Goal: Information Seeking & Learning: Compare options

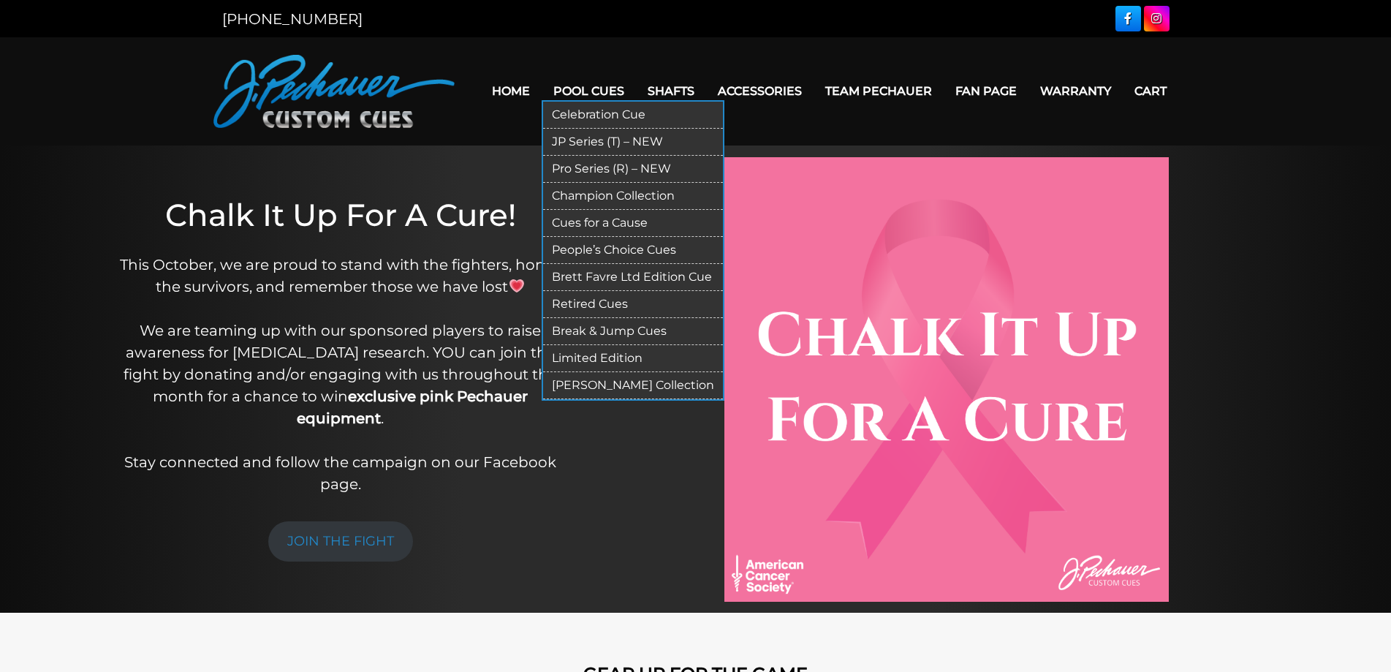
click at [584, 87] on link "Pool Cues" at bounding box center [589, 90] width 94 height 37
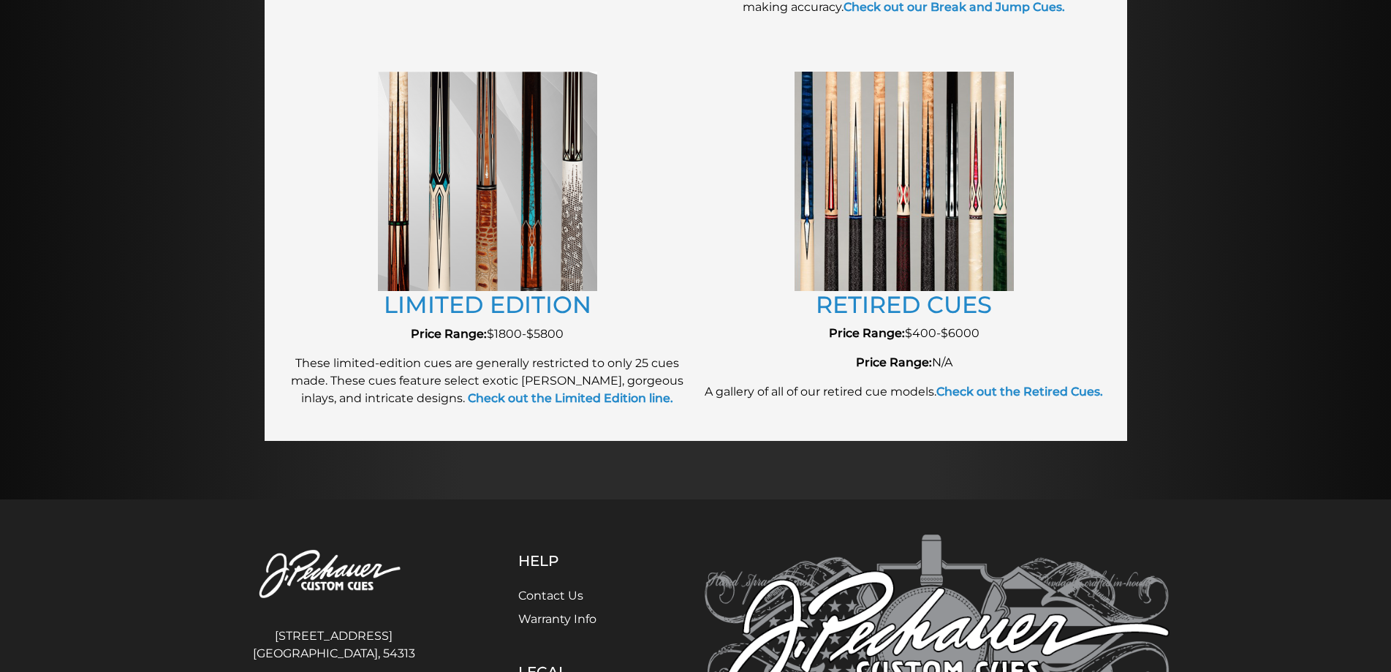
scroll to position [1535, 0]
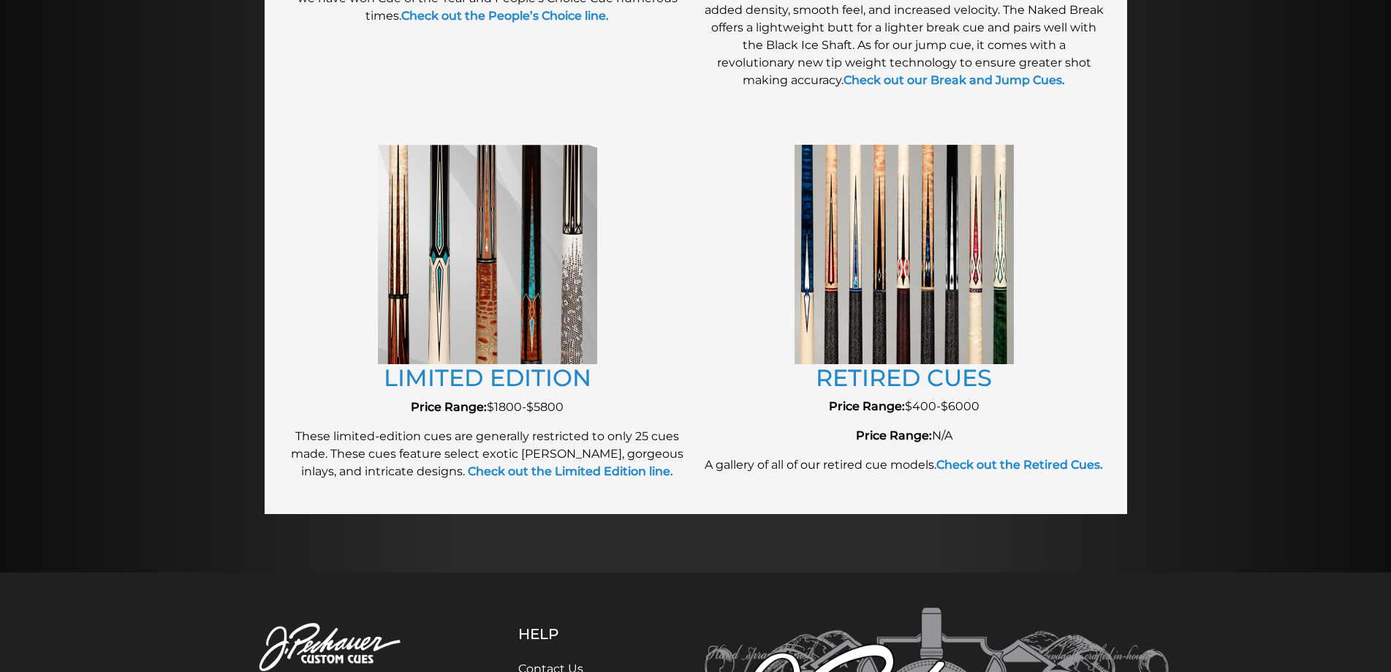
click at [863, 256] on img at bounding box center [904, 254] width 219 height 219
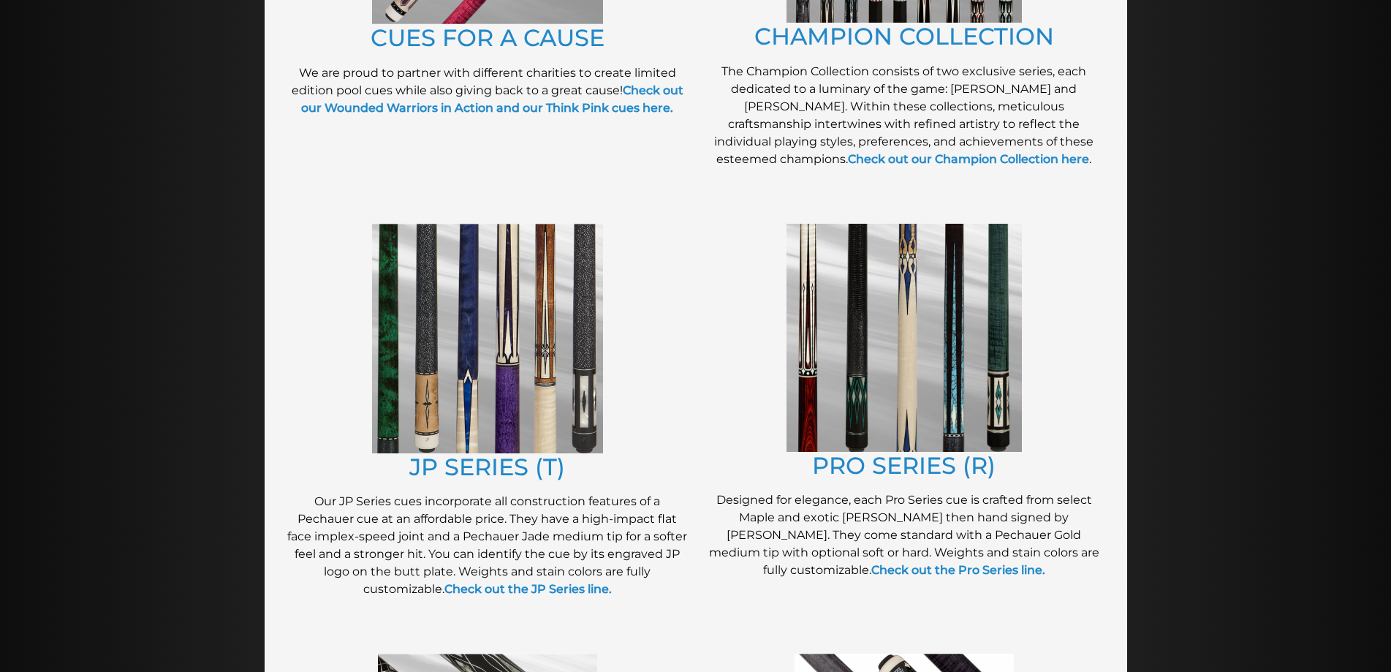
scroll to position [574, 0]
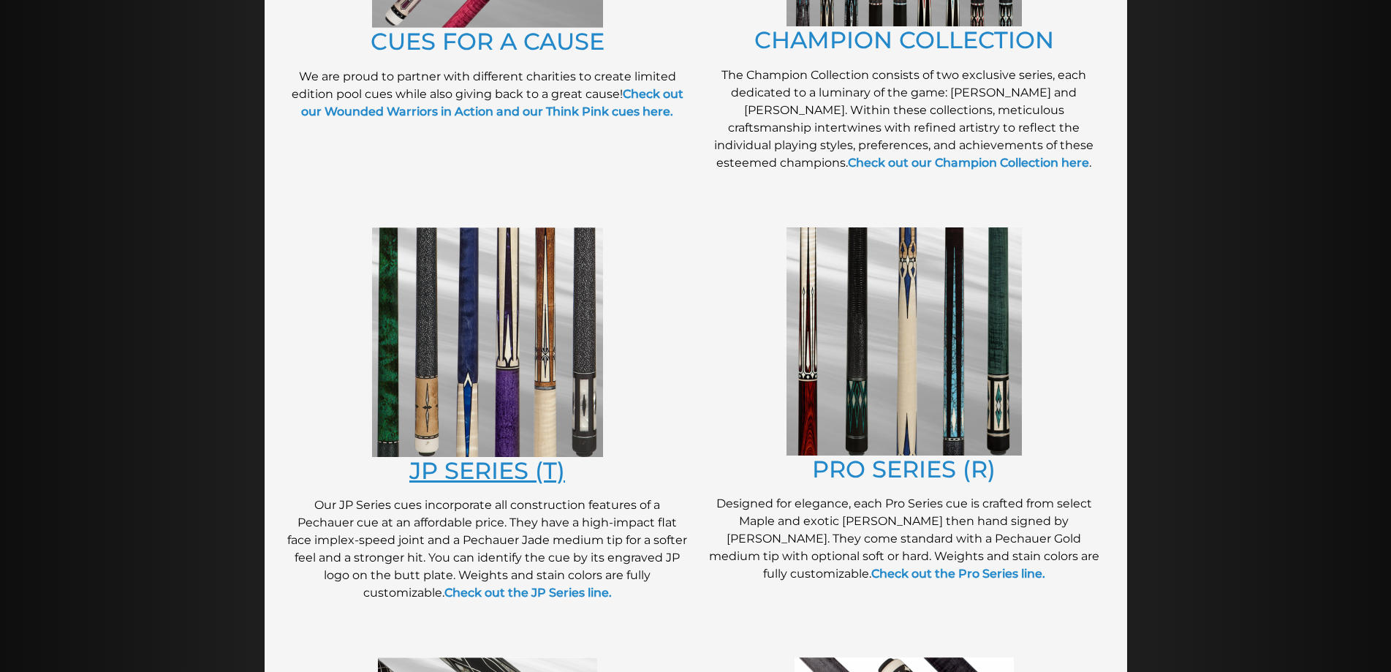
click at [504, 472] on link "JP SERIES (T)" at bounding box center [487, 470] width 156 height 29
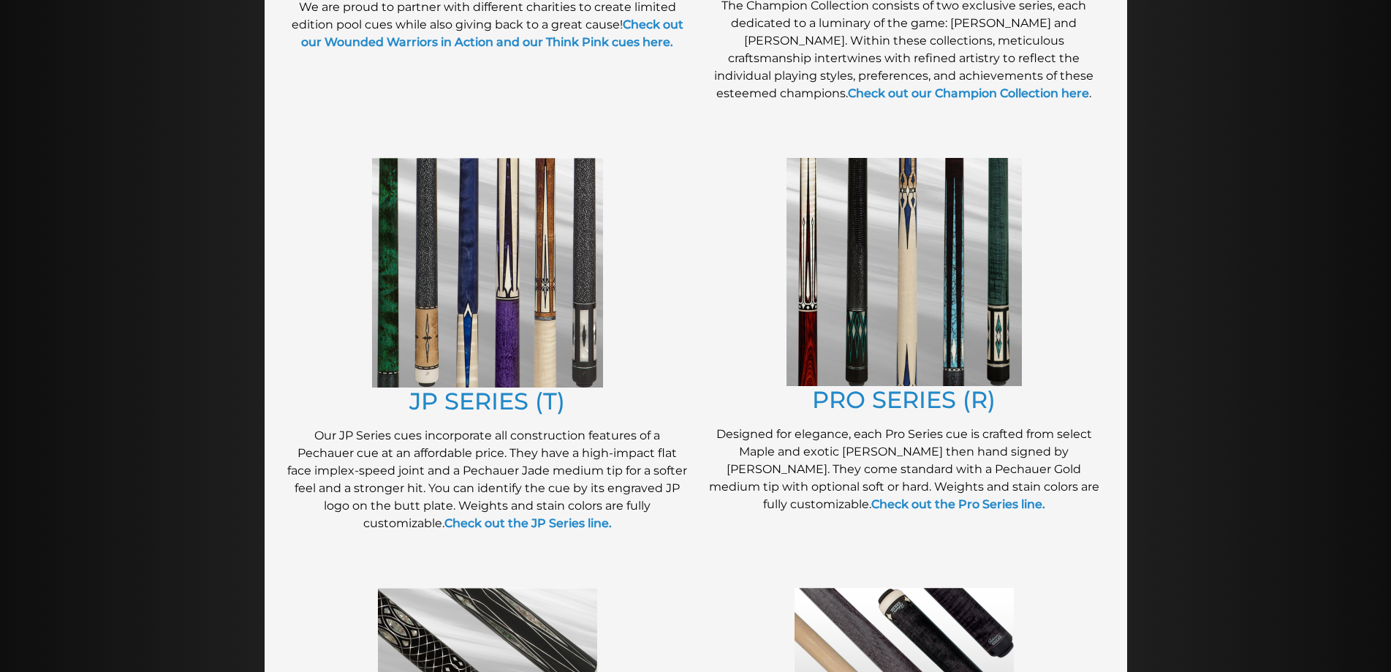
scroll to position [647, 0]
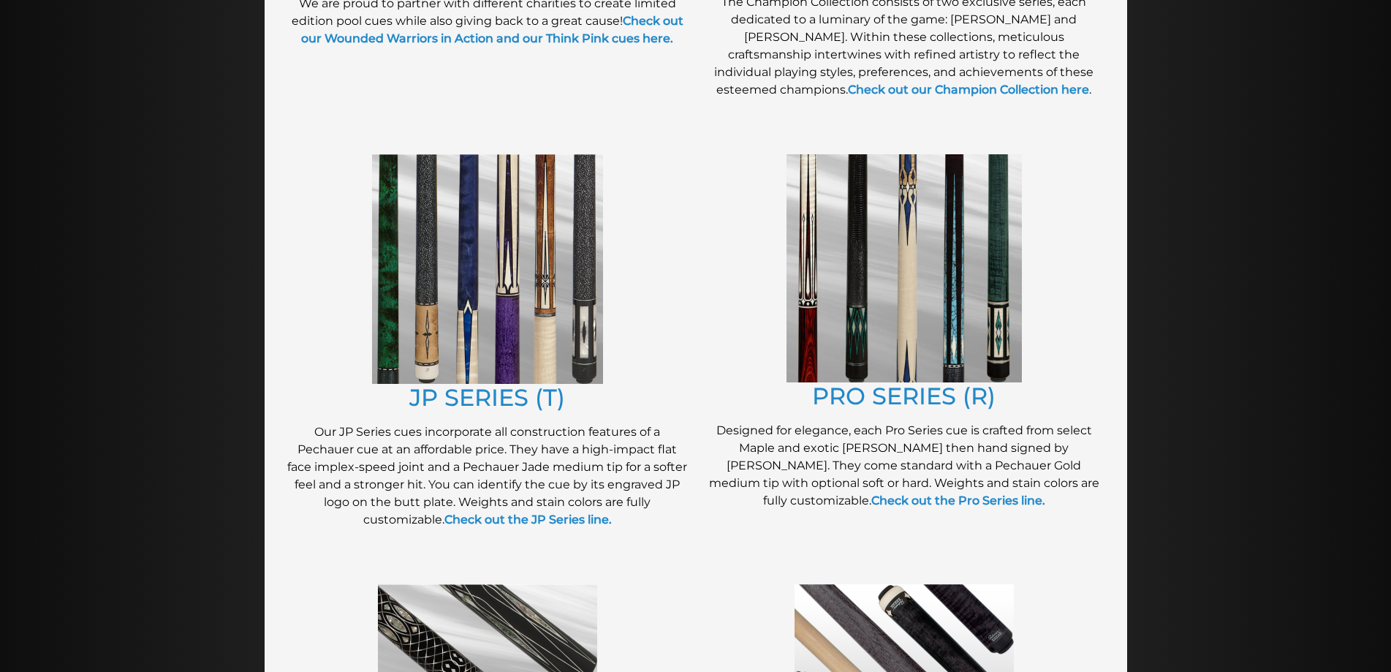
click at [497, 318] on img at bounding box center [487, 269] width 231 height 230
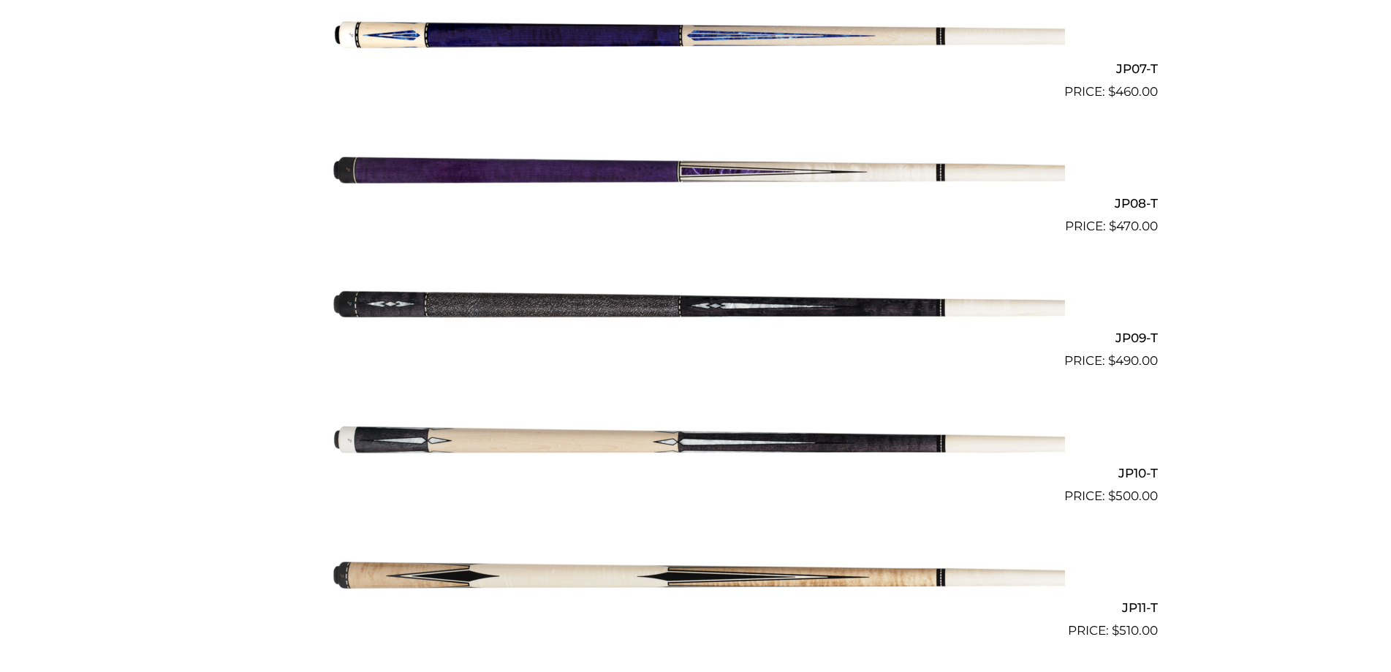
scroll to position [1316, 0]
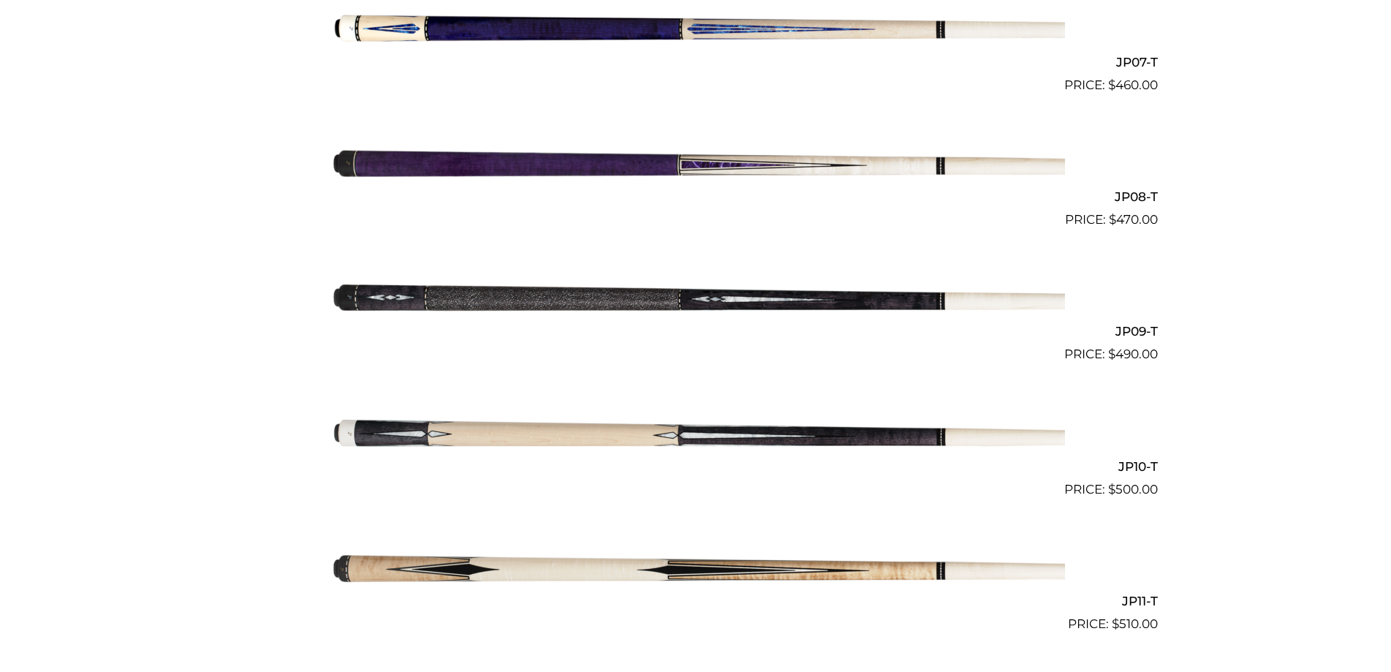
click at [689, 433] on img at bounding box center [696, 431] width 738 height 123
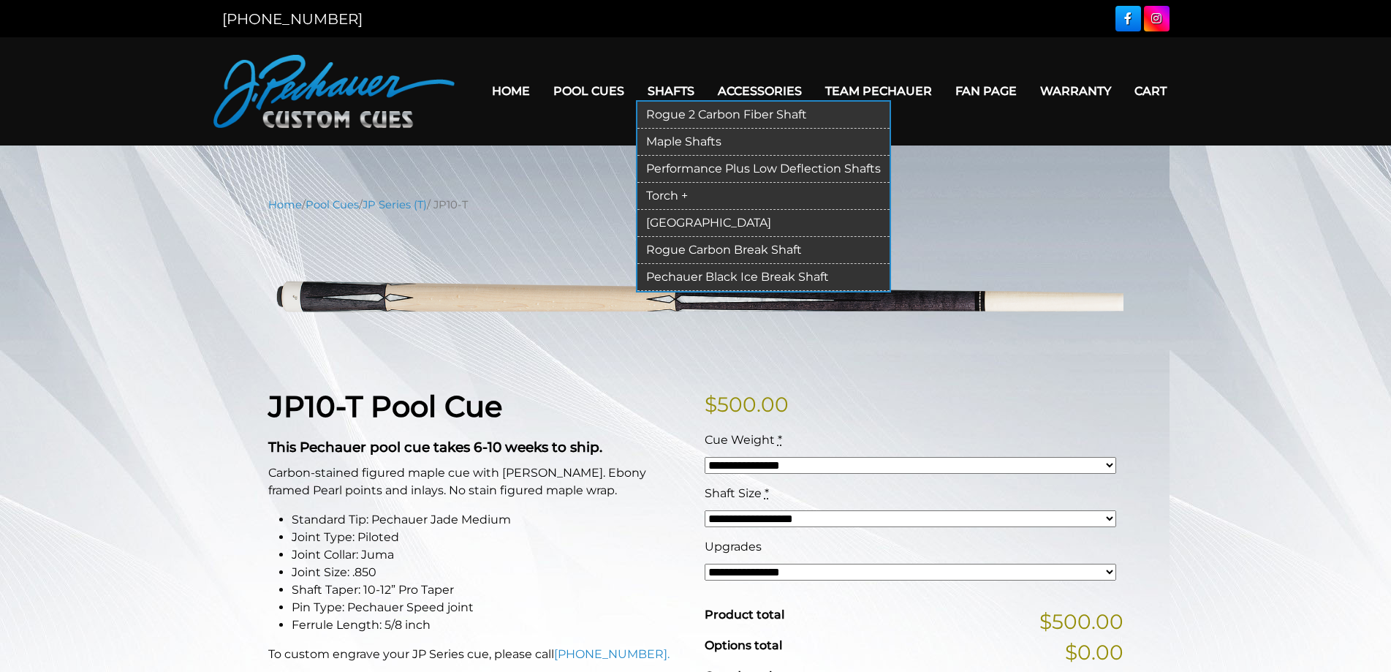
click at [659, 142] on link "Maple Shafts" at bounding box center [763, 142] width 252 height 27
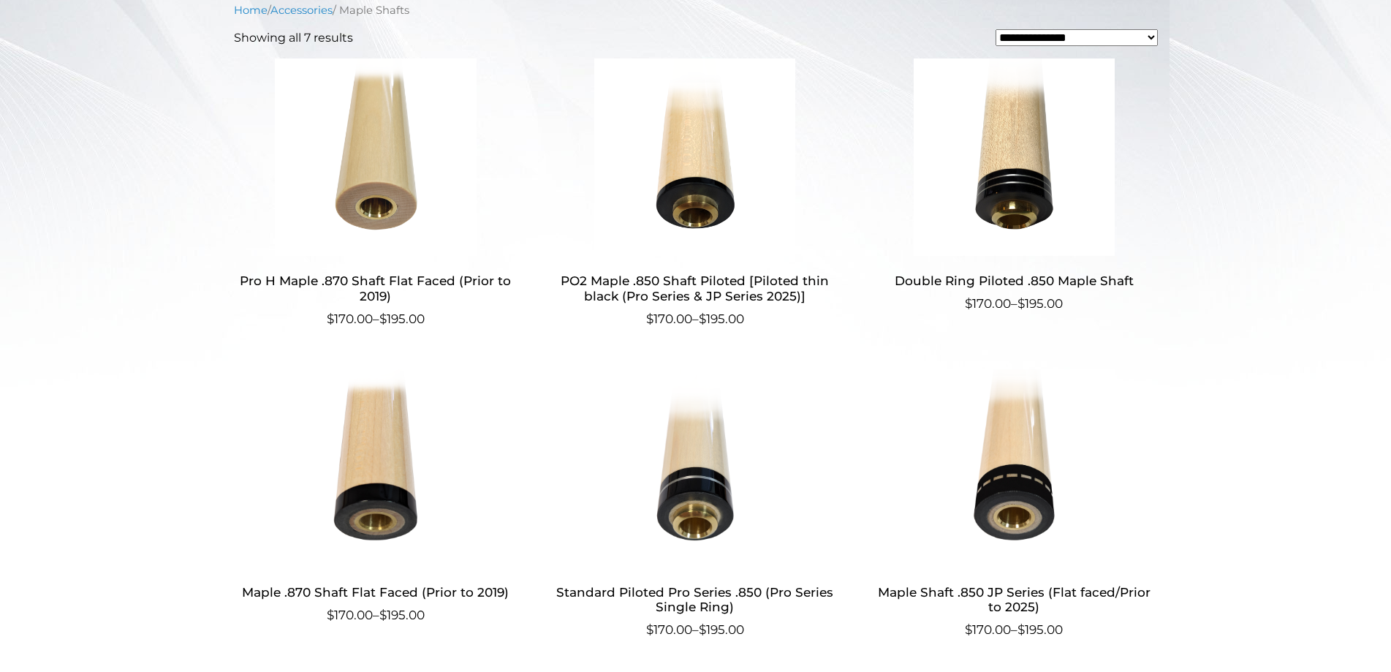
scroll to position [458, 0]
click at [694, 281] on h2 "PO2 Maple .850 Shaft Piloted [Piloted thin black (Pro Series & JP Series 2025)]" at bounding box center [695, 288] width 284 height 42
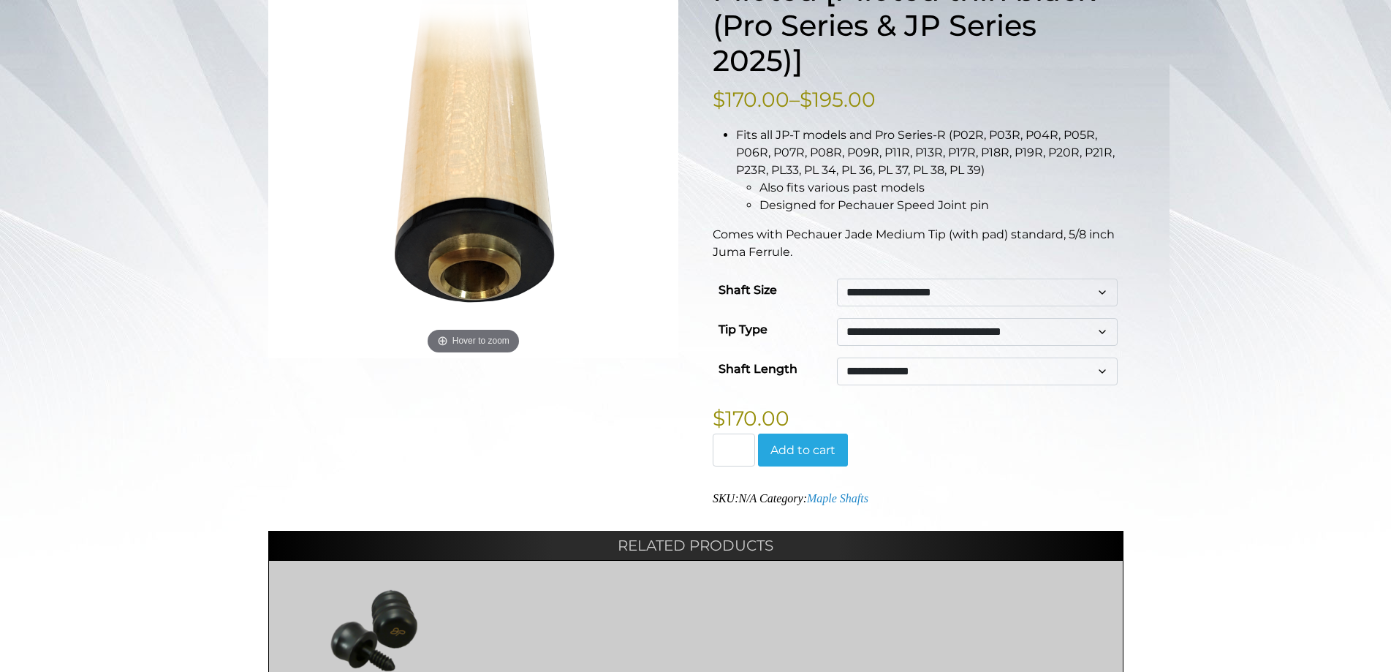
scroll to position [292, 0]
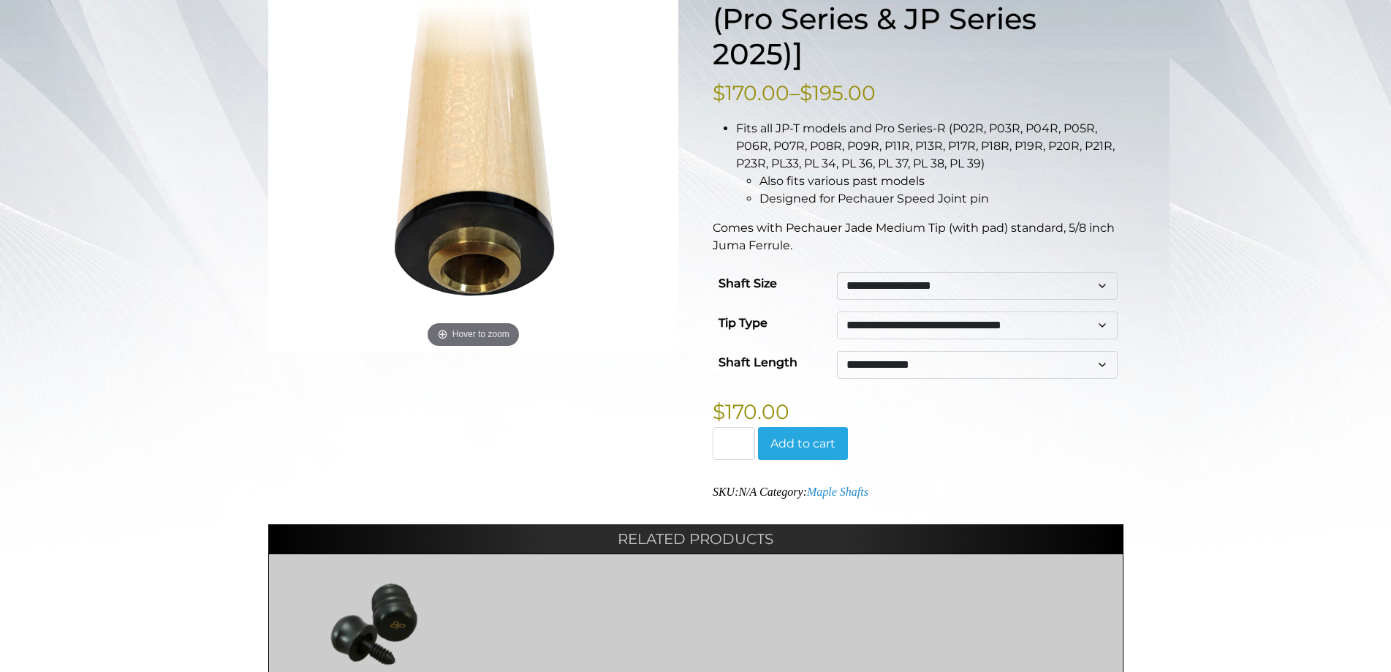
click at [1102, 284] on select "**********" at bounding box center [977, 286] width 281 height 28
click at [837, 272] on select "**********" at bounding box center [977, 286] width 281 height 28
click at [1103, 287] on select "**********" at bounding box center [977, 286] width 281 height 28
click at [837, 272] on select "**********" at bounding box center [977, 286] width 281 height 28
click at [1103, 289] on select "**********" at bounding box center [977, 286] width 281 height 28
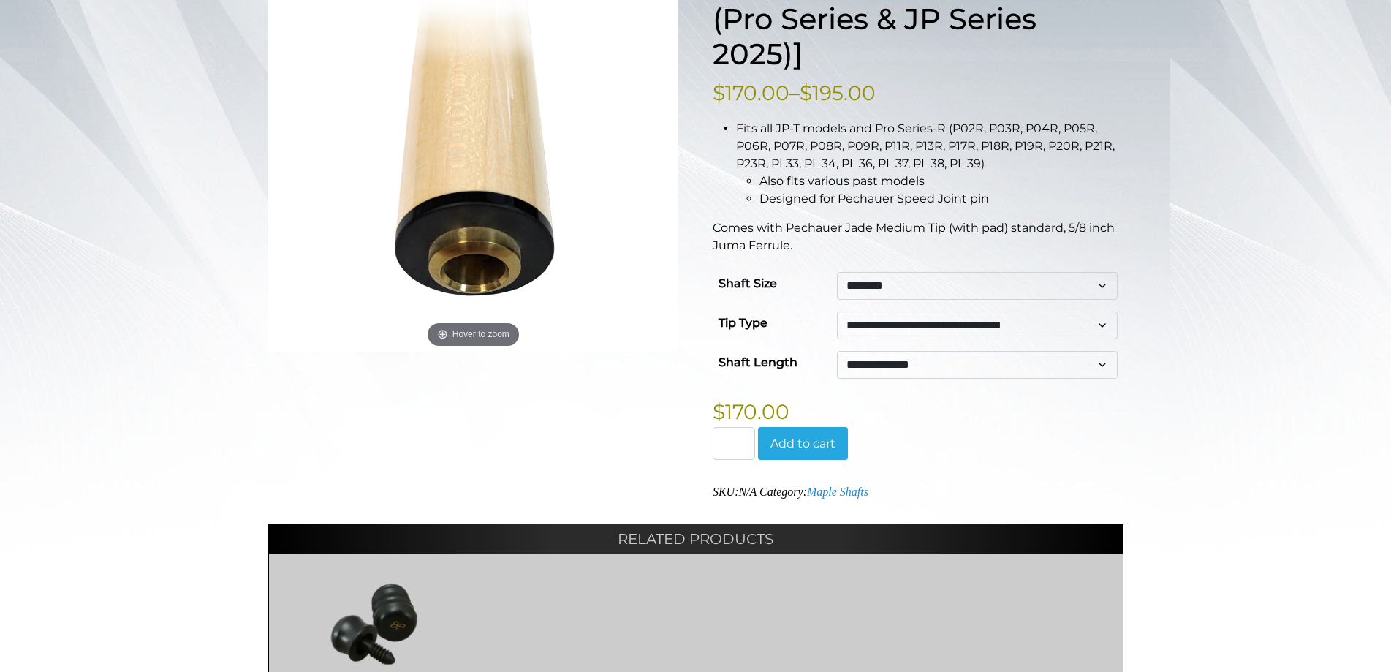
click at [837, 272] on select "**********" at bounding box center [977, 286] width 281 height 28
select select "********"
click at [1104, 287] on select "**********" at bounding box center [977, 286] width 281 height 28
click at [837, 272] on select "**********" at bounding box center [977, 286] width 281 height 28
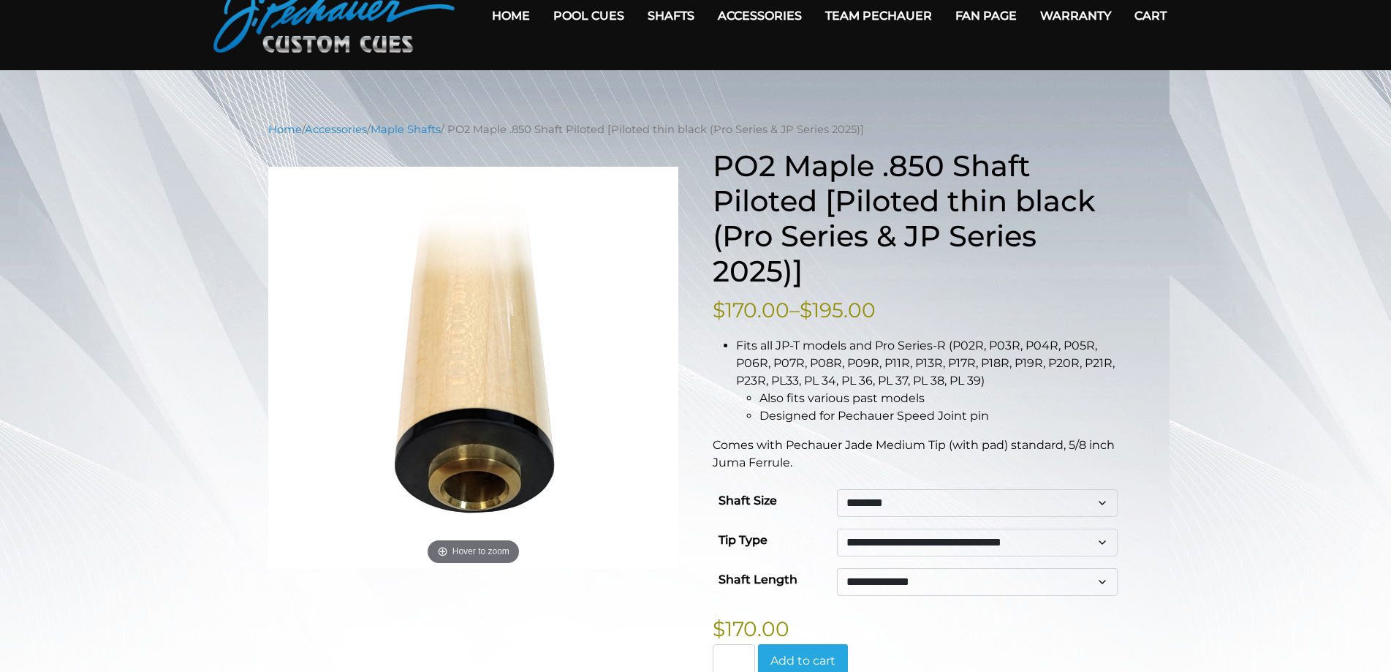
scroll to position [73, 0]
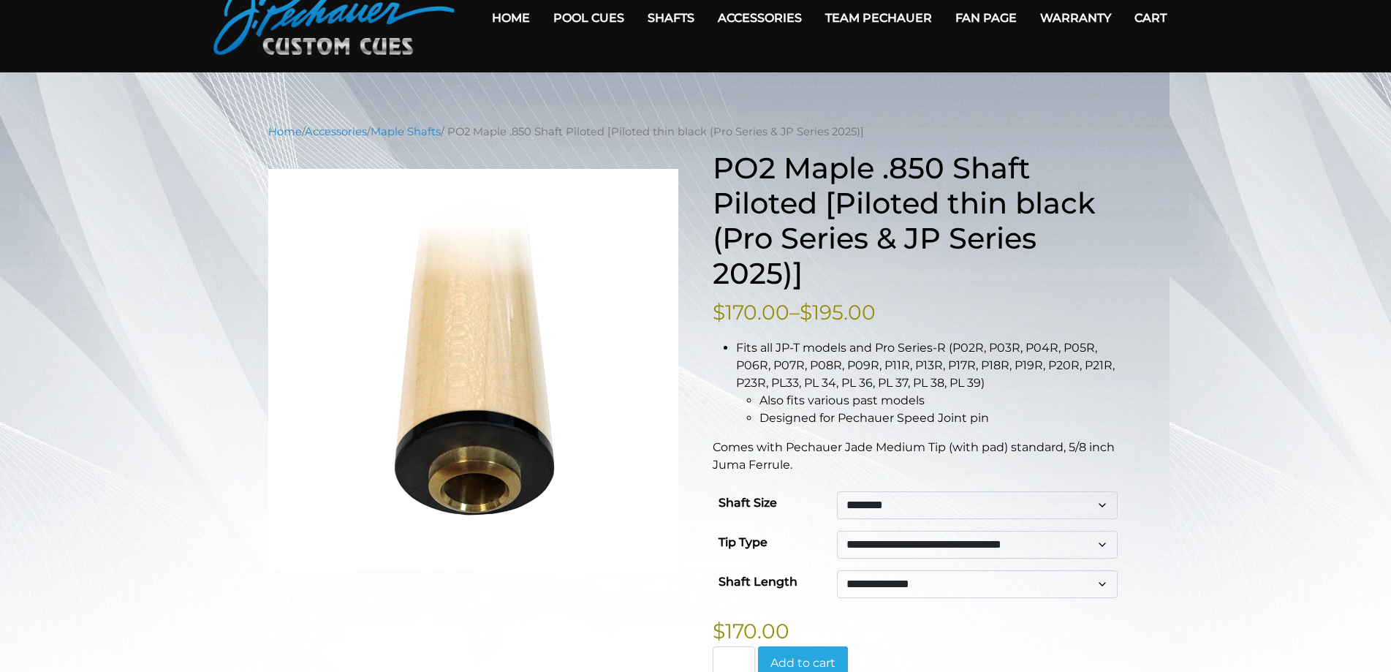
click at [711, 152] on div "**********" at bounding box center [695, 589] width 855 height 876
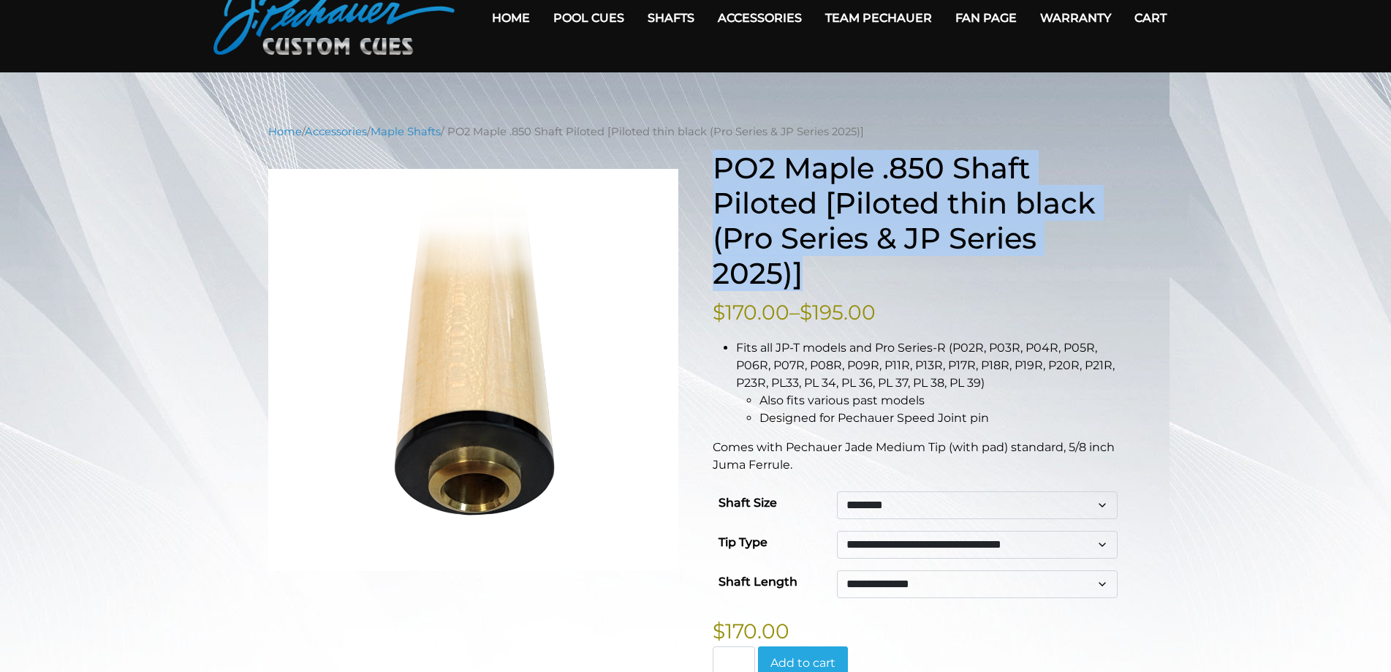
drag, startPoint x: 713, startPoint y: 162, endPoint x: 827, endPoint y: 267, distance: 154.6
click at [827, 267] on h1 "PO2 Maple .850 Shaft Piloted [Piloted thin black (Pro Series & JP Series 2025)]" at bounding box center [918, 221] width 411 height 140
copy h1 "PO2 Maple .850 Shaft Piloted [Piloted thin black (Pro Series & JP Series 2025)]"
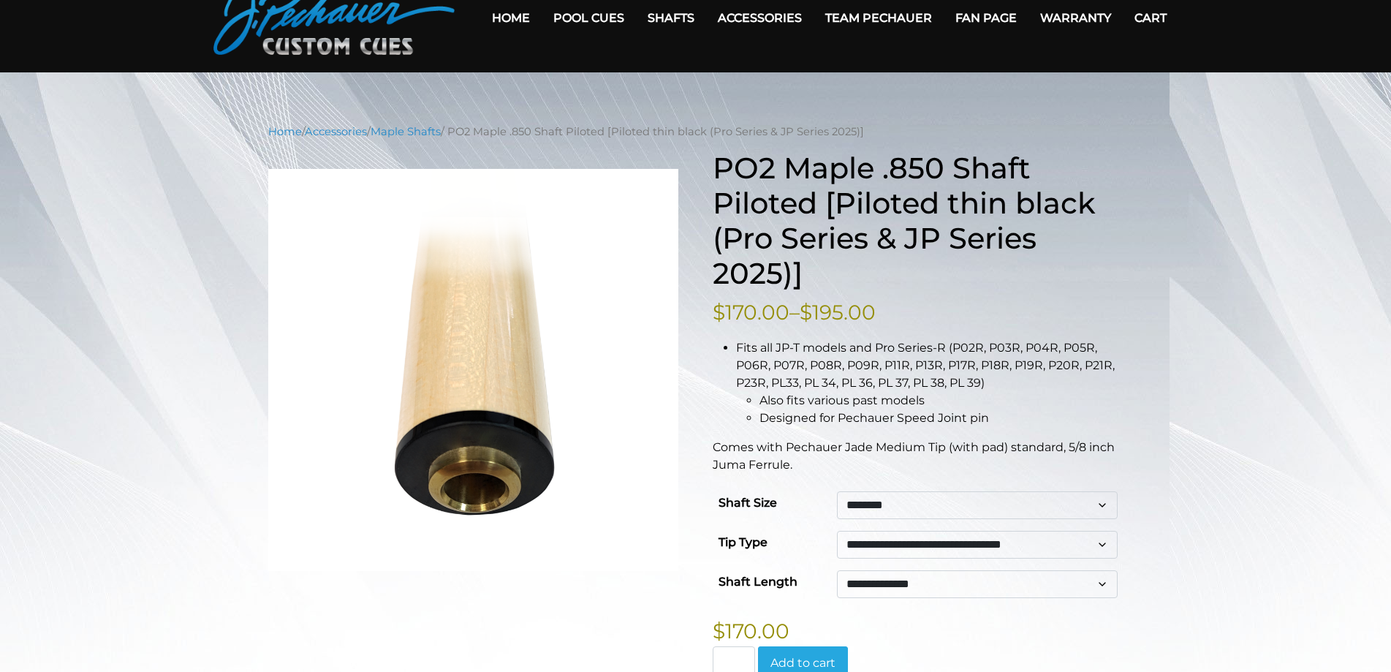
click at [1256, 322] on div "**********" at bounding box center [695, 575] width 1391 height 903
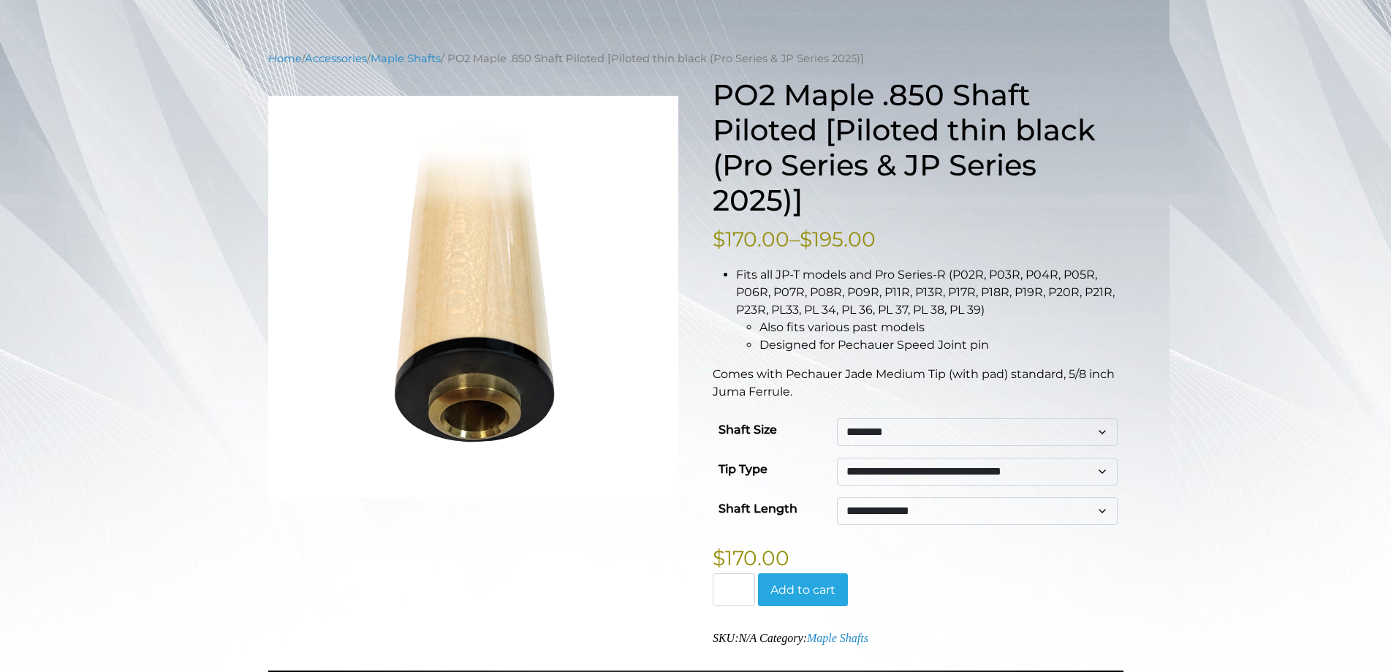
scroll to position [0, 0]
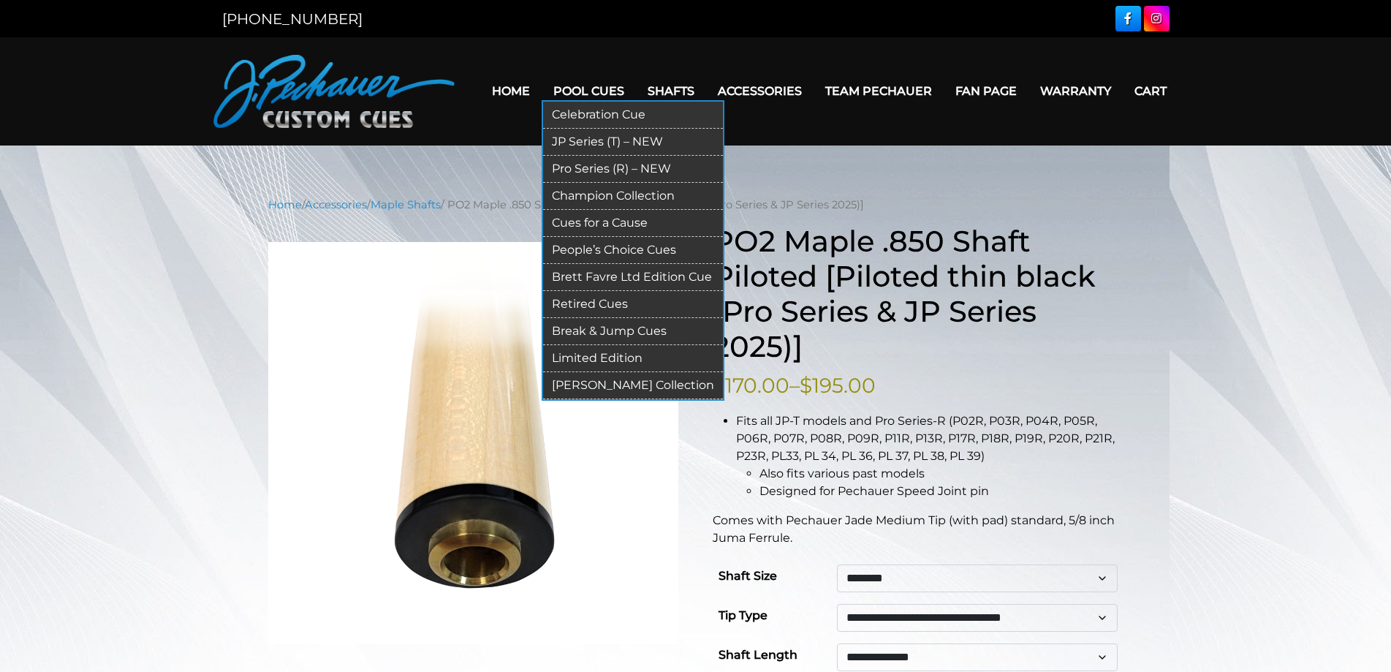
click at [607, 86] on link "Pool Cues" at bounding box center [589, 90] width 94 height 37
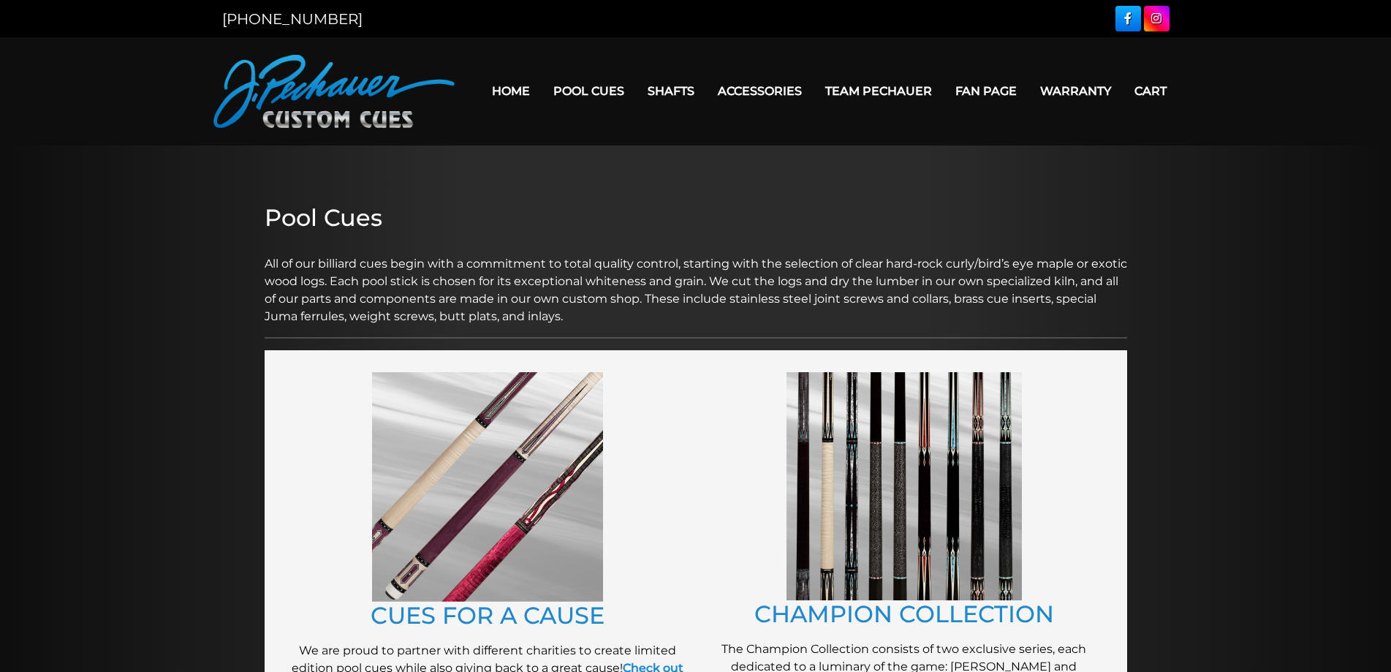
scroll to position [647, 0]
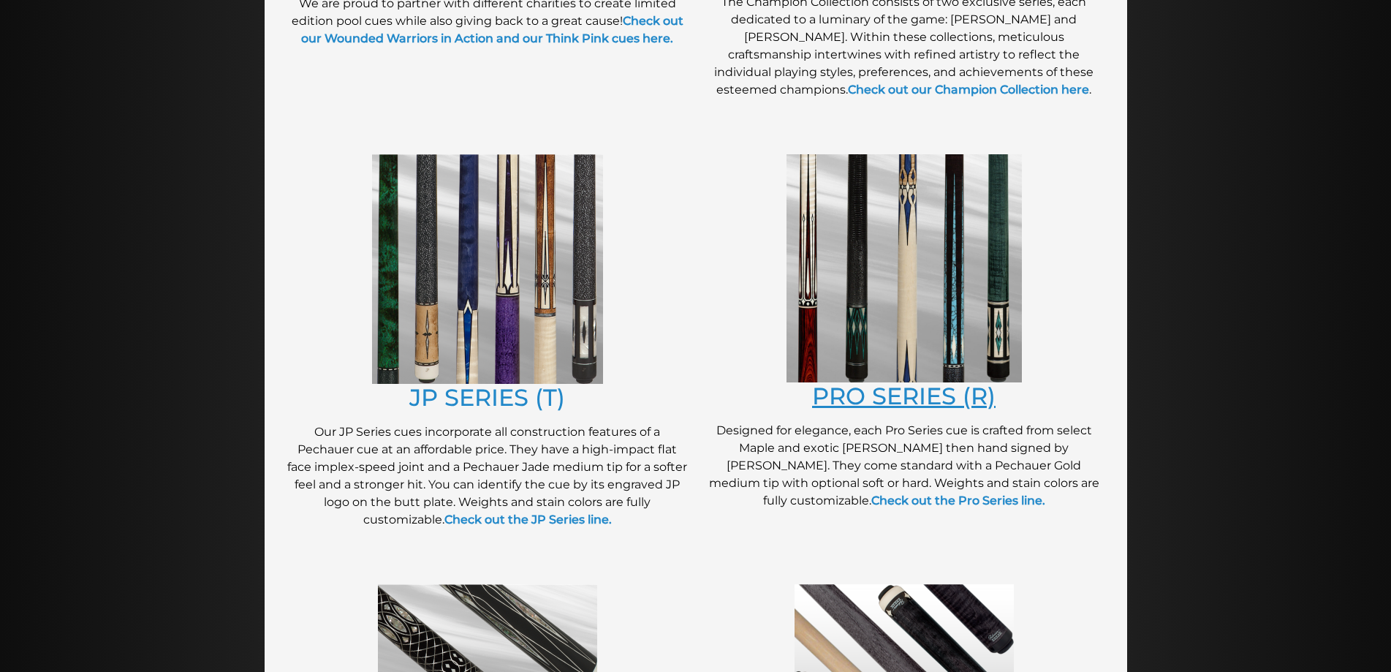
click at [903, 393] on link "PRO SERIES (R)" at bounding box center [903, 396] width 183 height 29
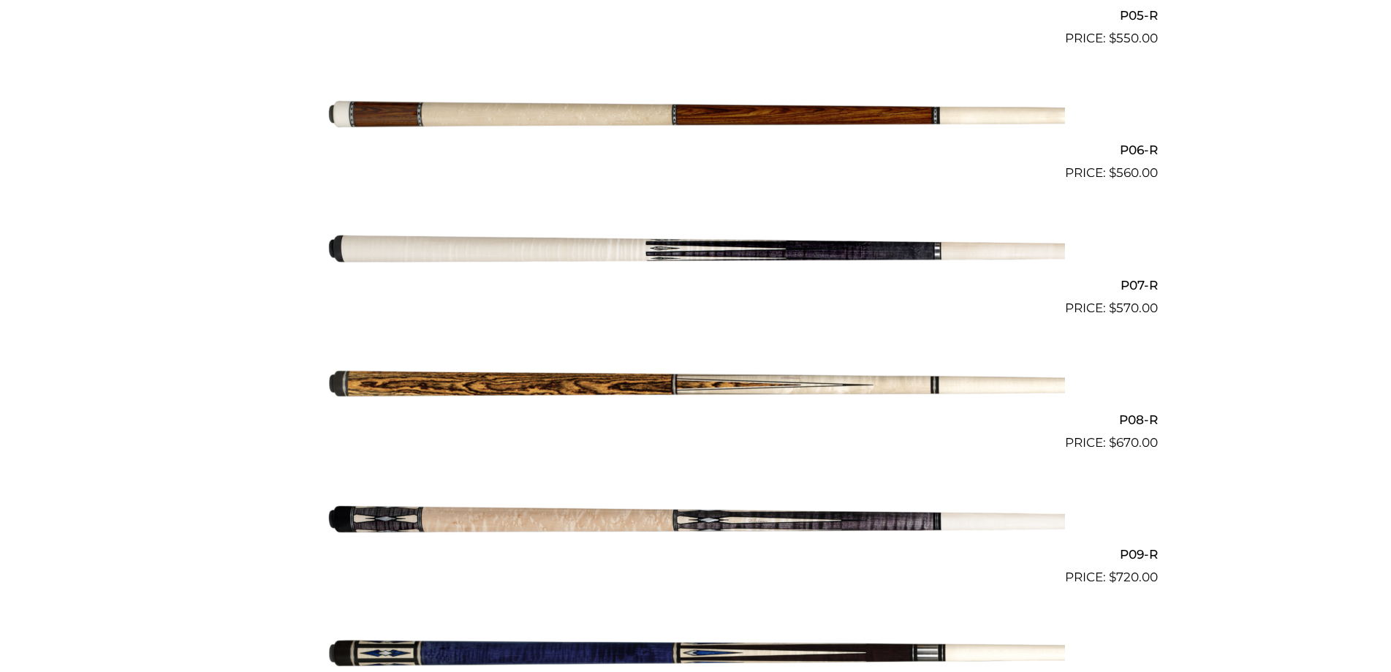
scroll to position [1096, 0]
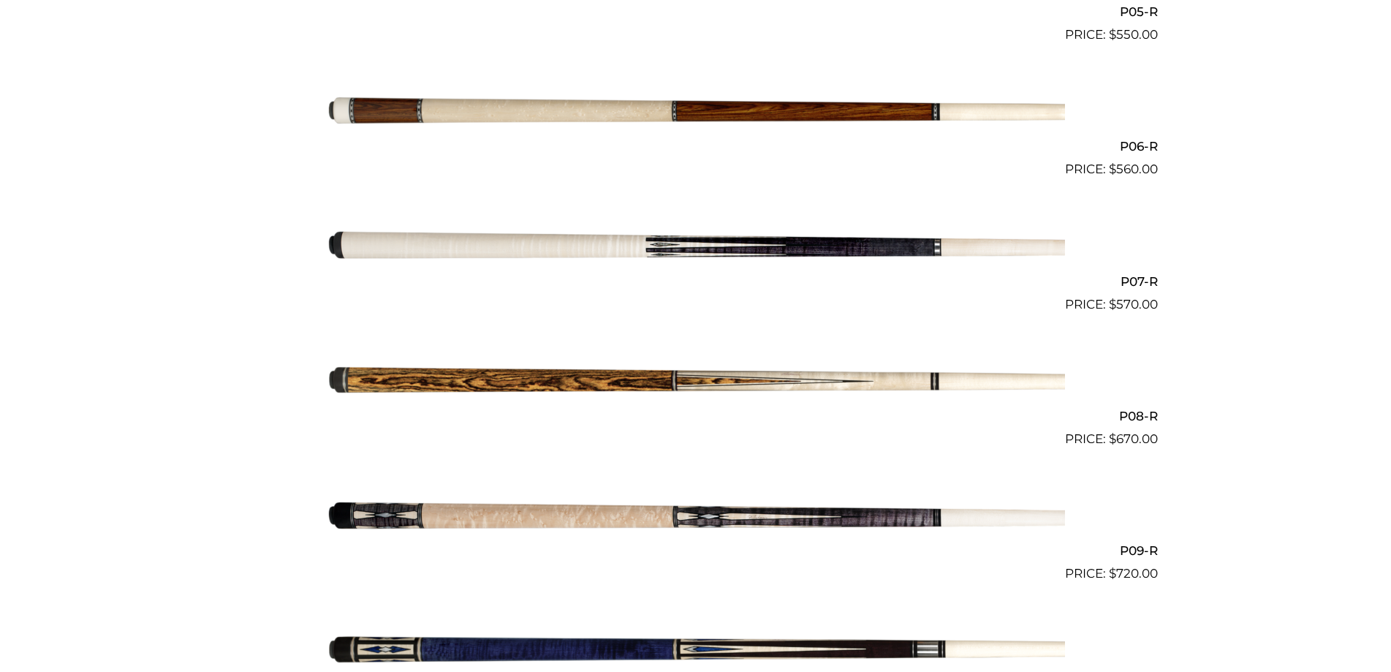
click at [594, 240] on img at bounding box center [696, 246] width 738 height 123
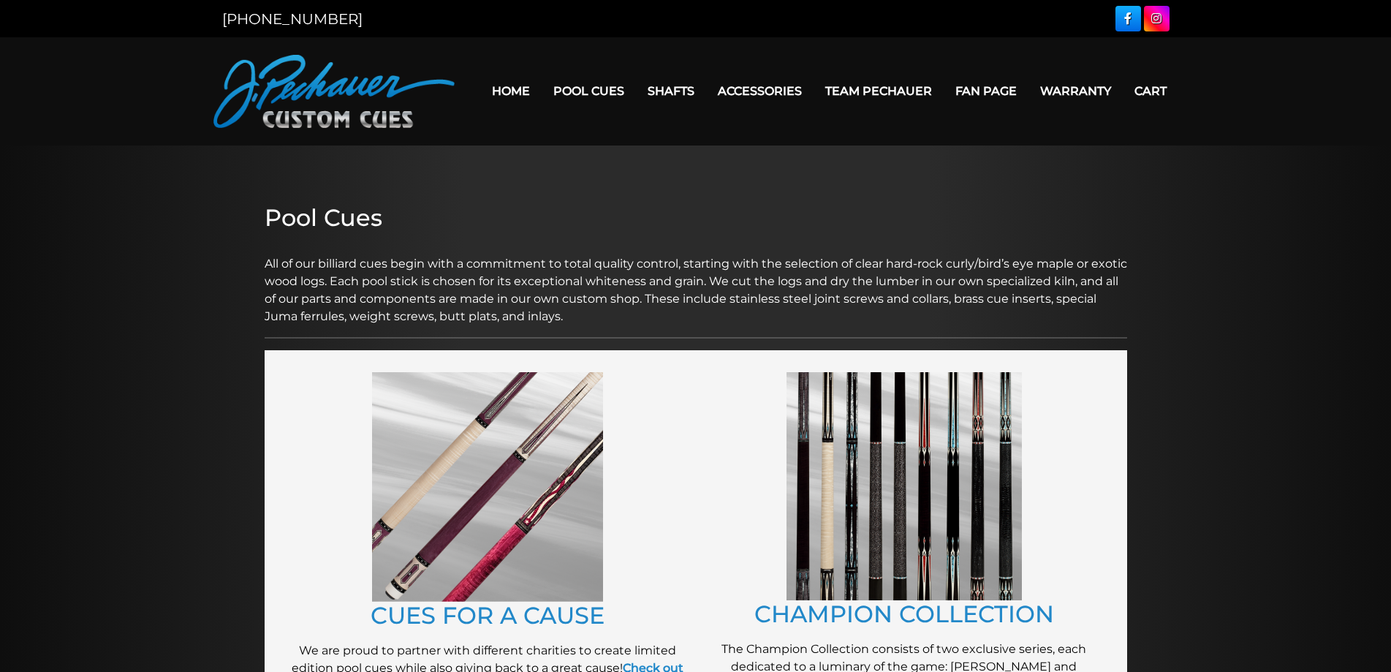
scroll to position [647, 0]
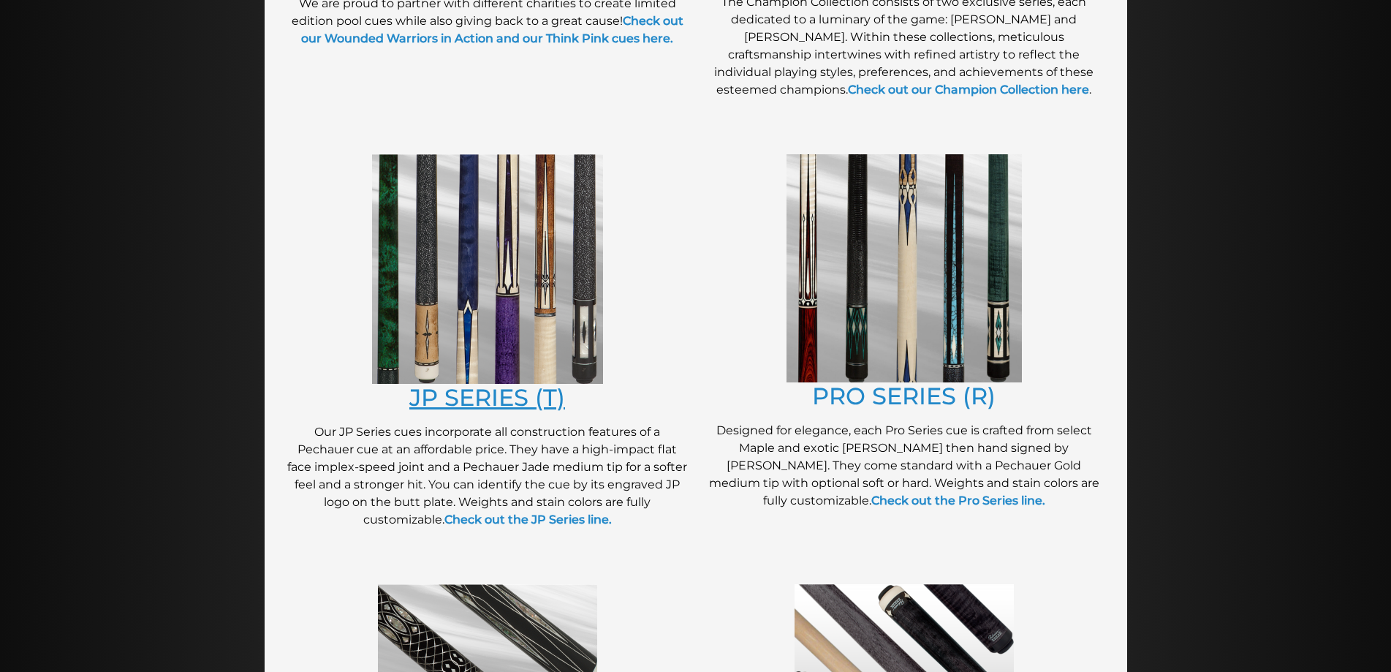
click at [450, 393] on link "JP SERIES (T)" at bounding box center [487, 397] width 156 height 29
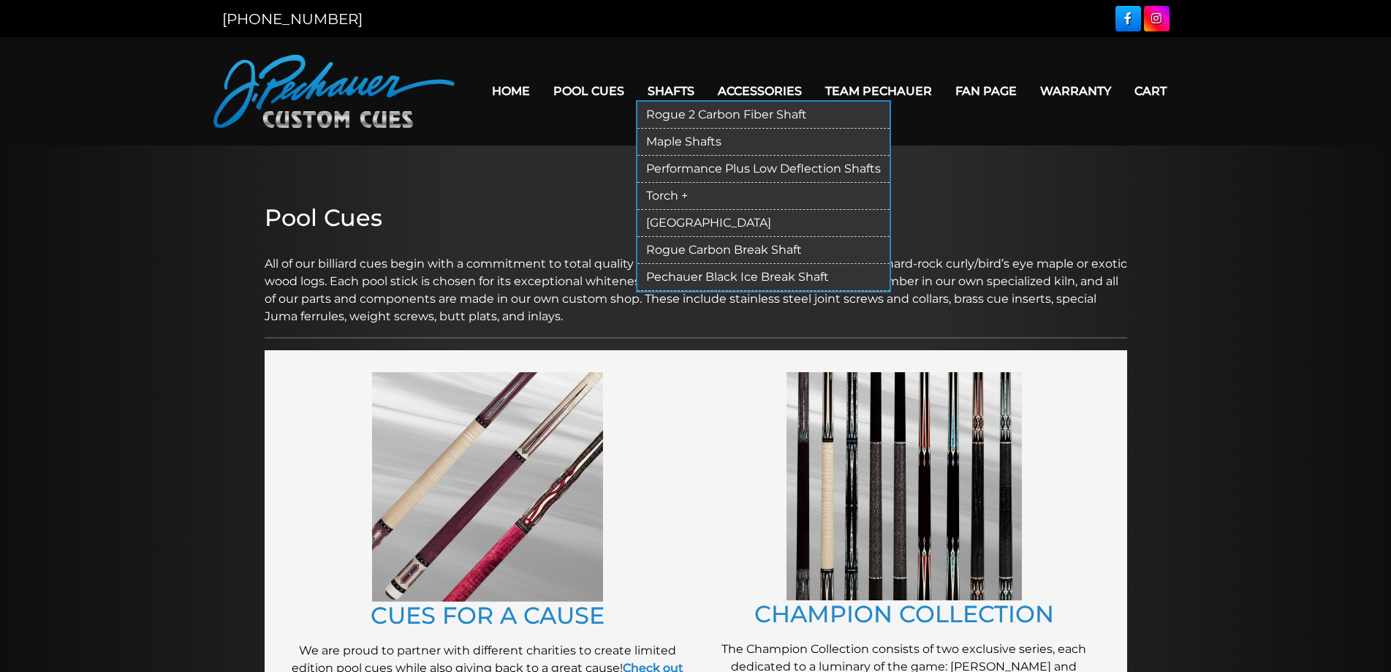
click at [664, 111] on link "Rogue 2 Carbon Fiber Shaft" at bounding box center [763, 115] width 252 height 27
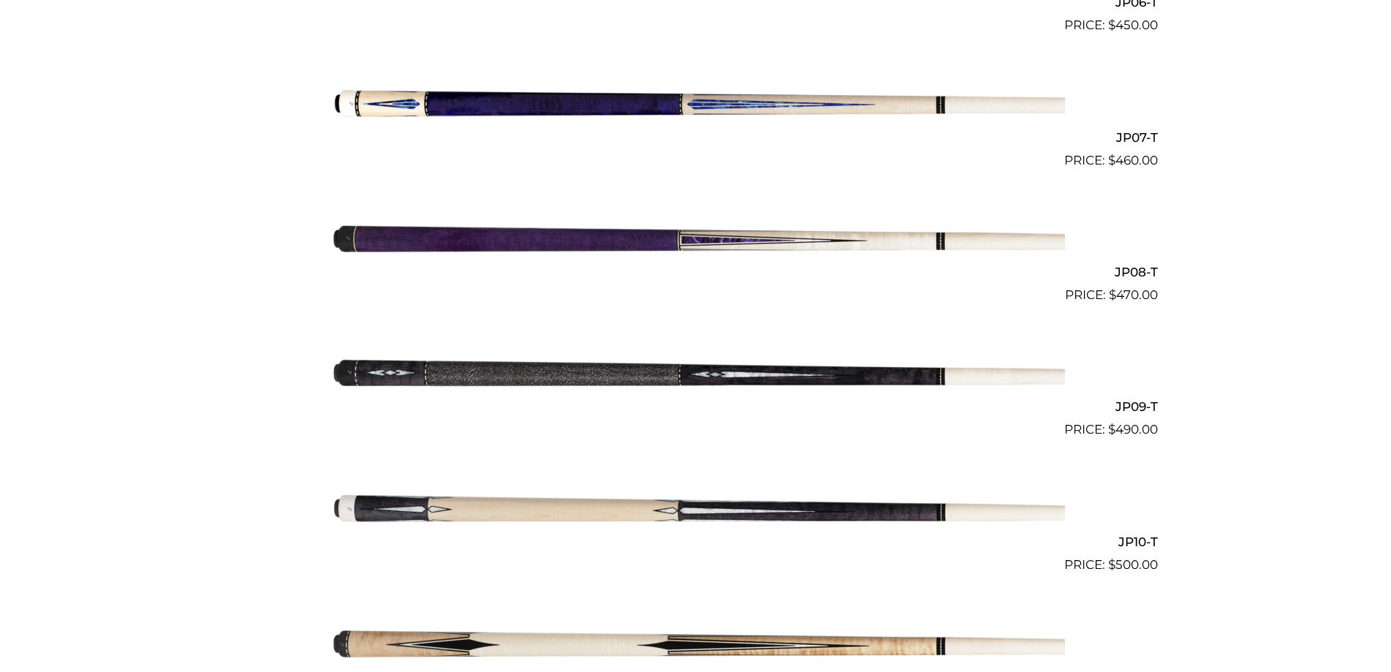
scroll to position [1243, 0]
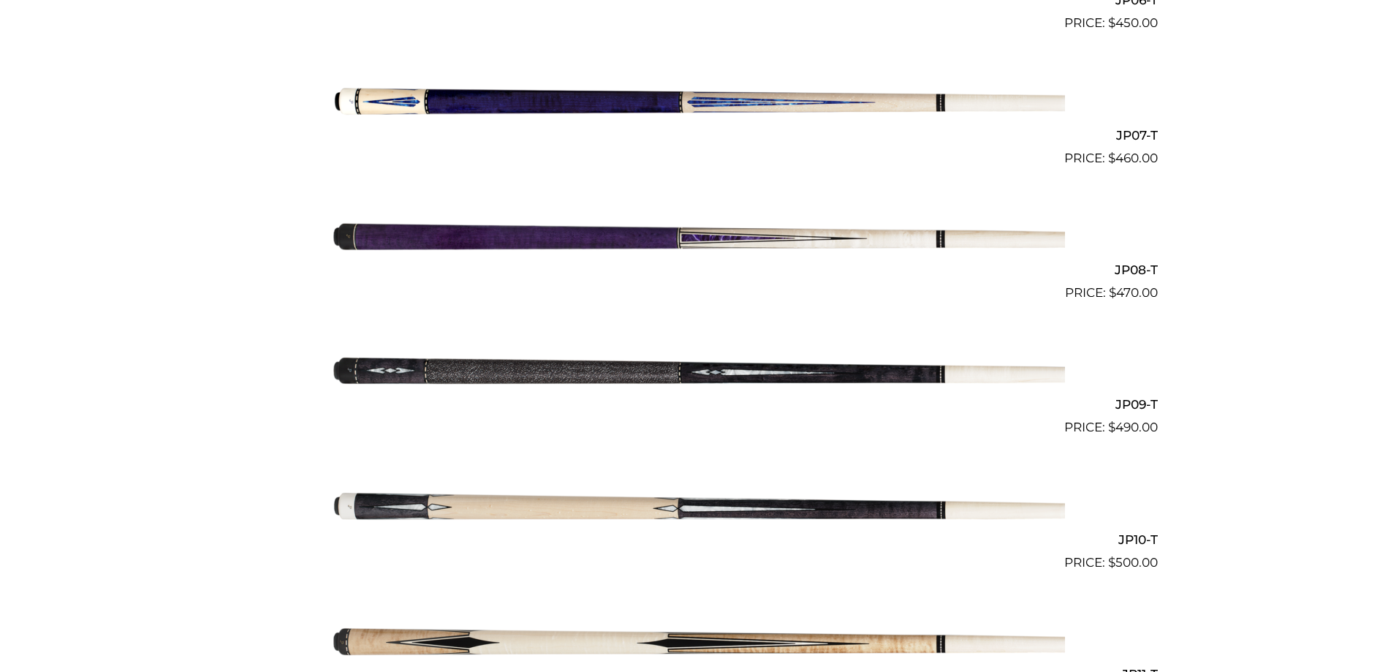
click at [776, 372] on img at bounding box center [696, 369] width 738 height 123
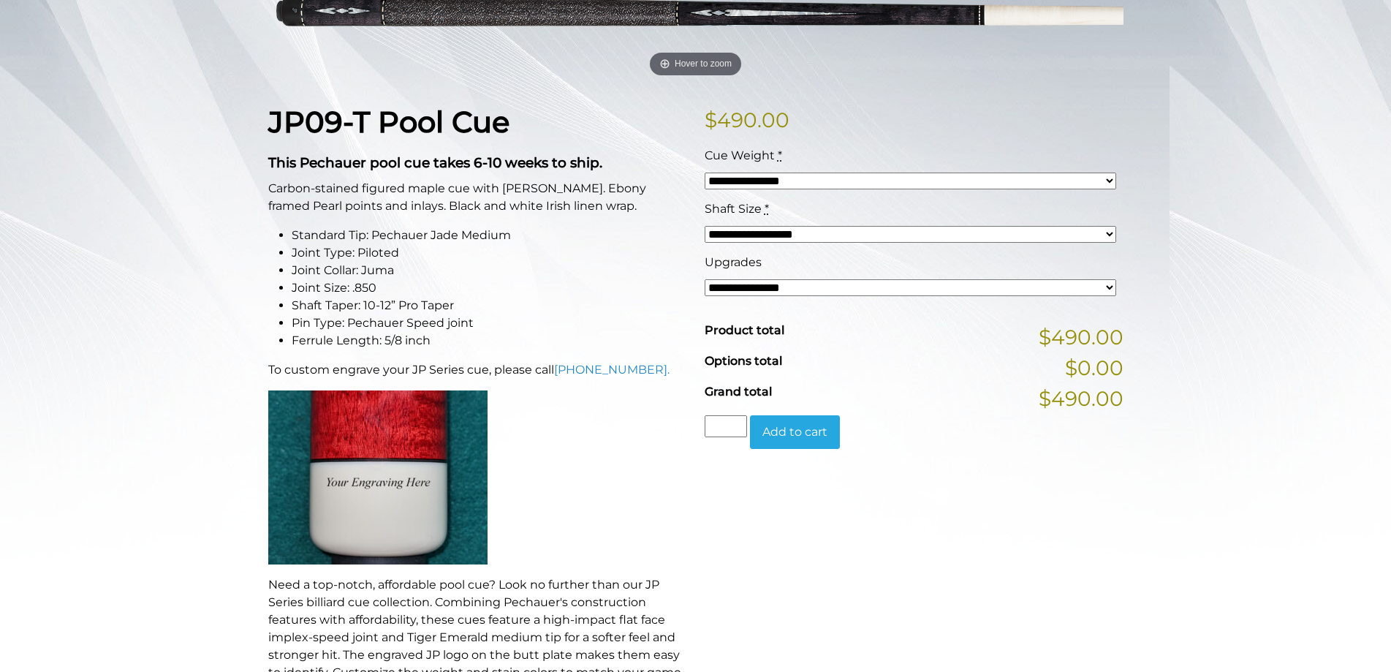
scroll to position [292, 0]
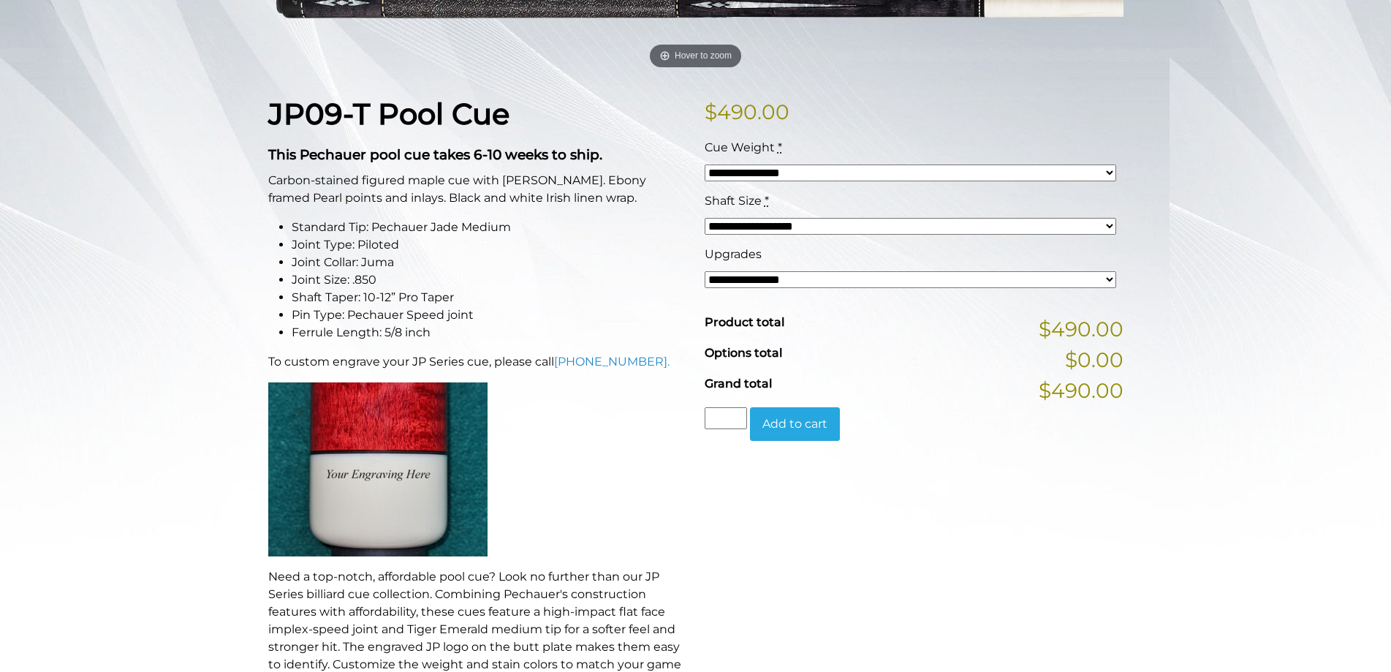
click at [1107, 278] on select "**********" at bounding box center [911, 279] width 412 height 17
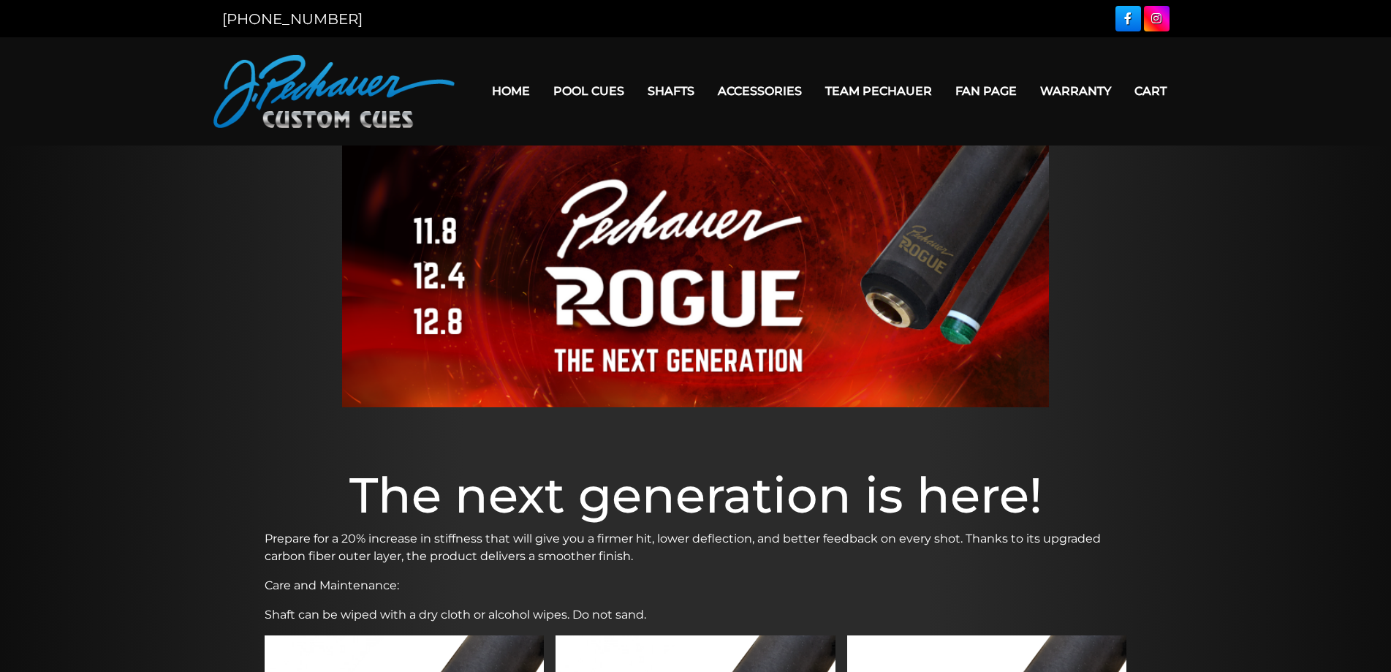
click at [865, 91] on link "Team Pechauer" at bounding box center [879, 90] width 130 height 37
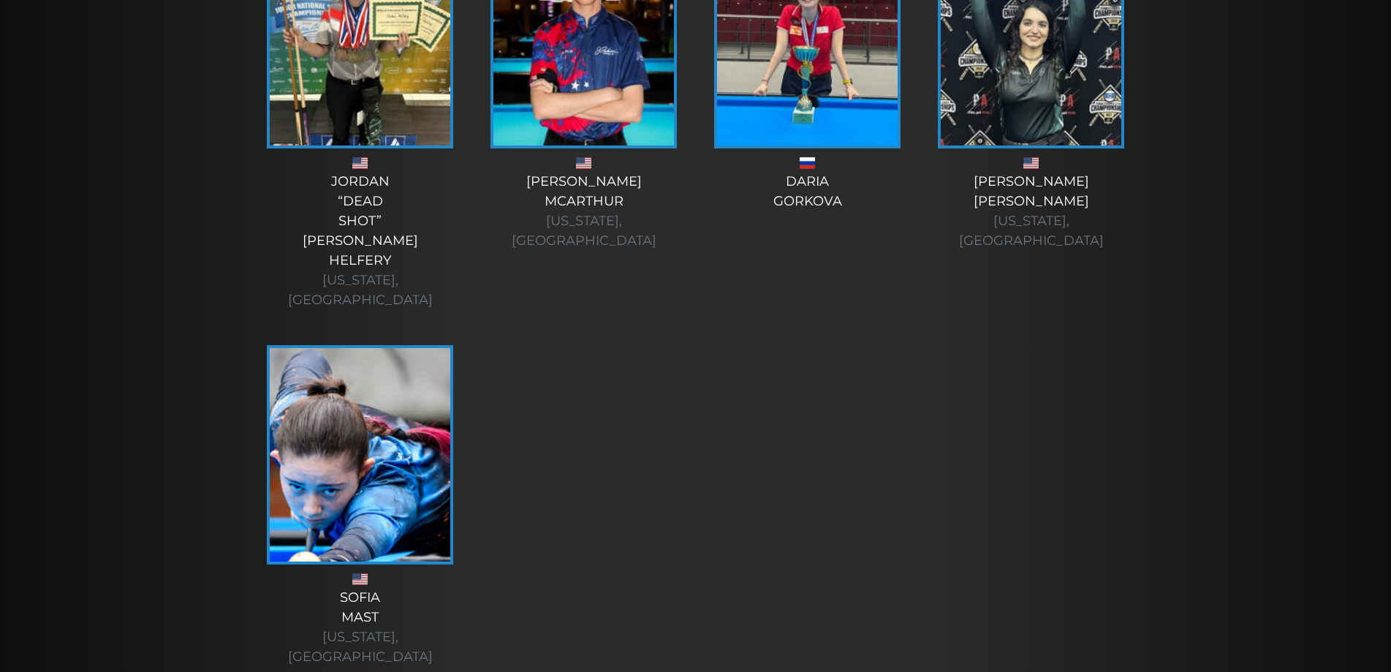
scroll to position [5399, 0]
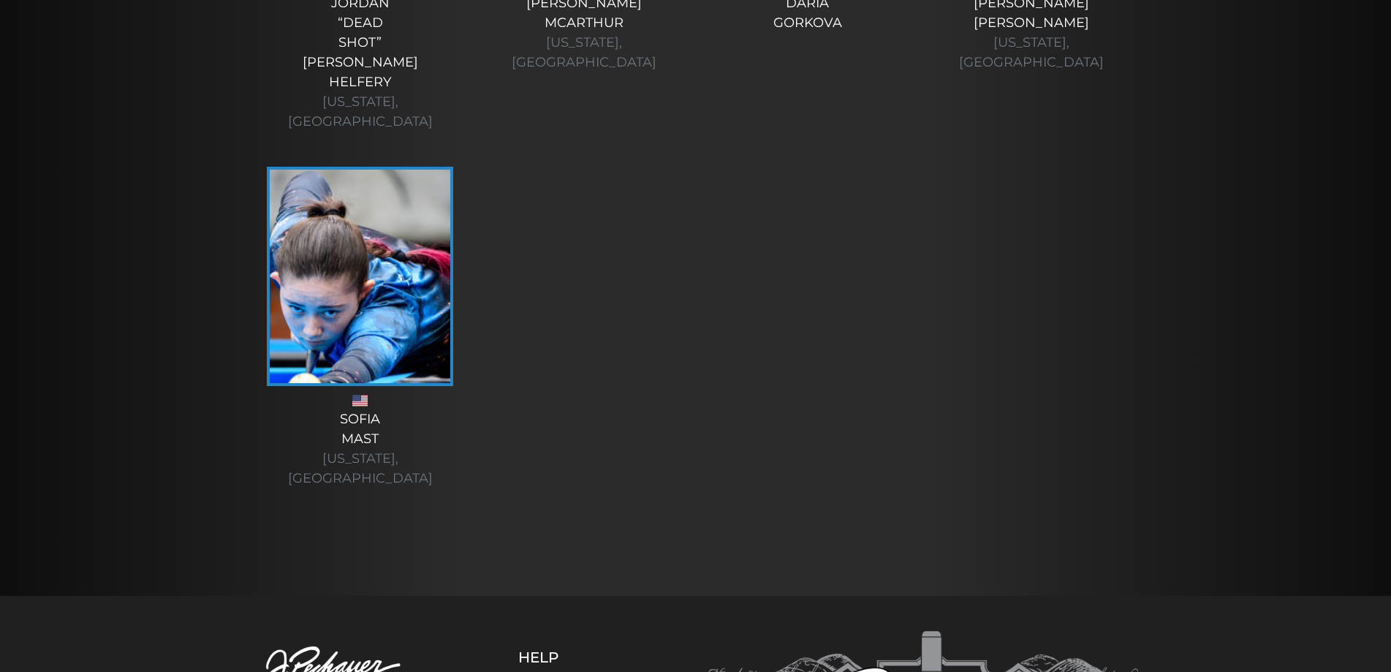
drag, startPoint x: 292, startPoint y: 475, endPoint x: 403, endPoint y: 515, distance: 118.2
copy div "[STREET_ADDRESS] [PHONE_NUMBER]"
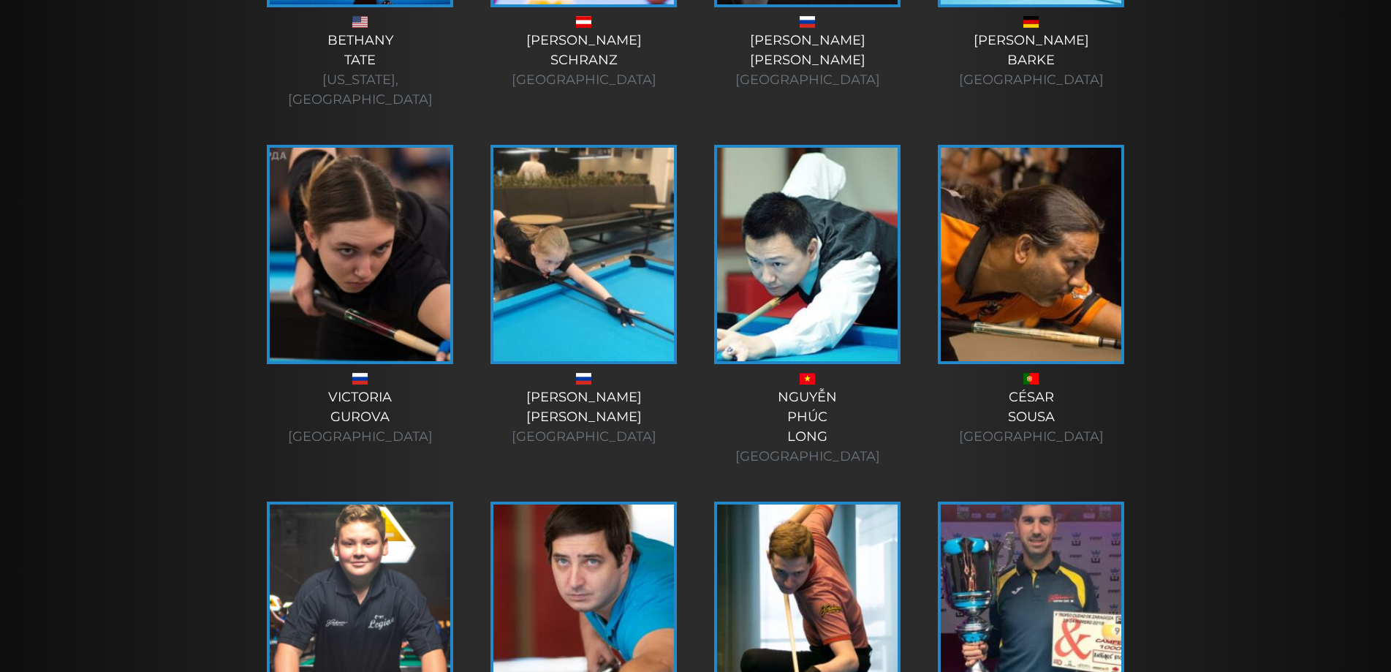
scroll to position [0, 0]
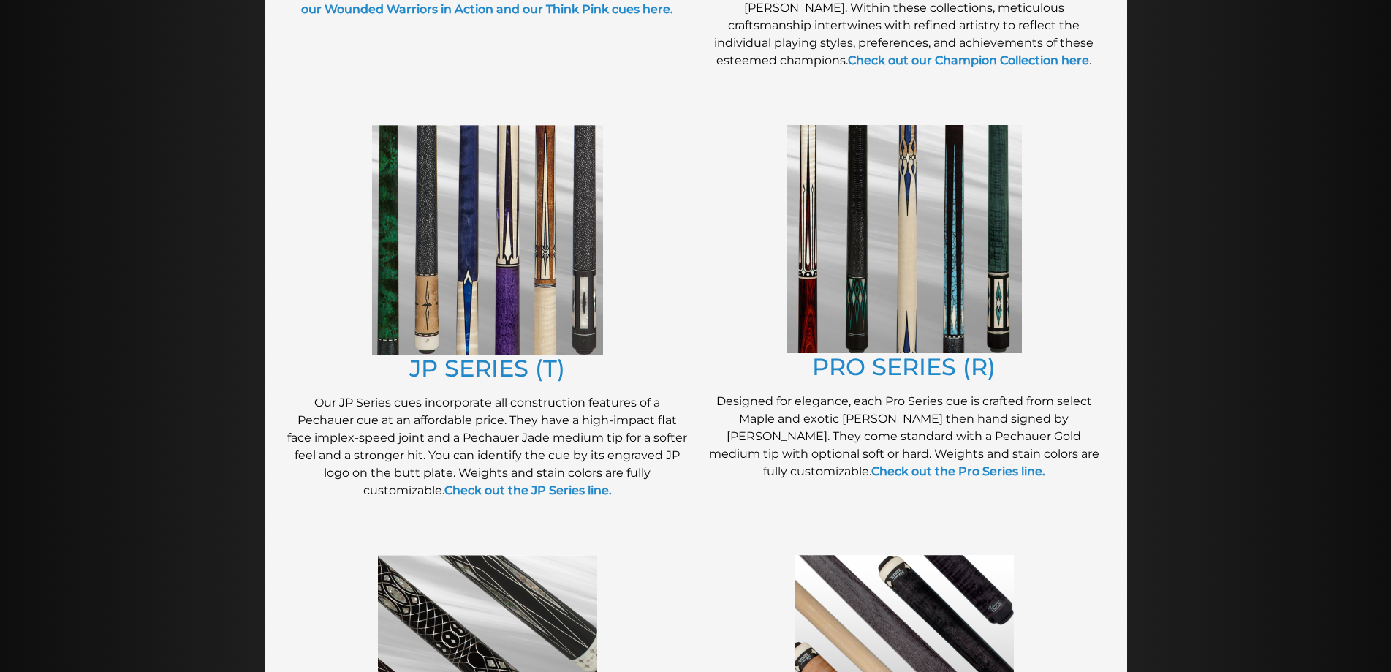
scroll to position [679, 0]
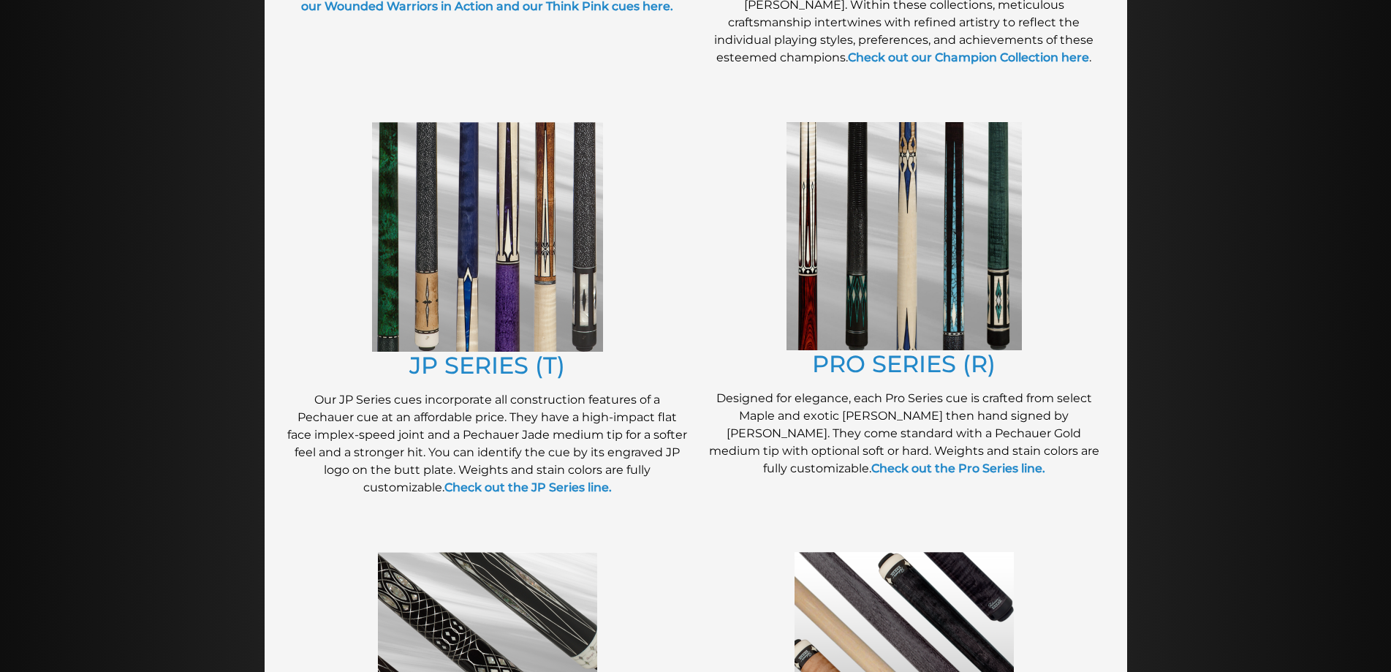
click at [488, 288] on img at bounding box center [487, 237] width 231 height 230
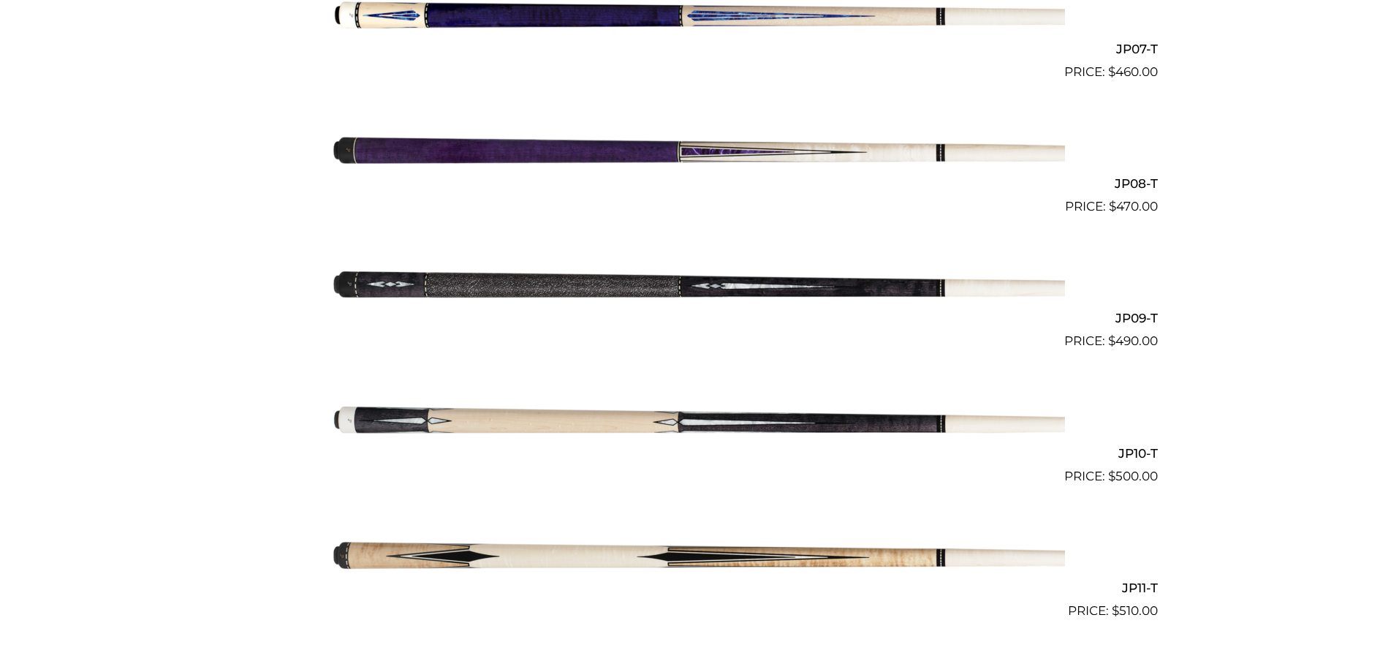
scroll to position [1335, 0]
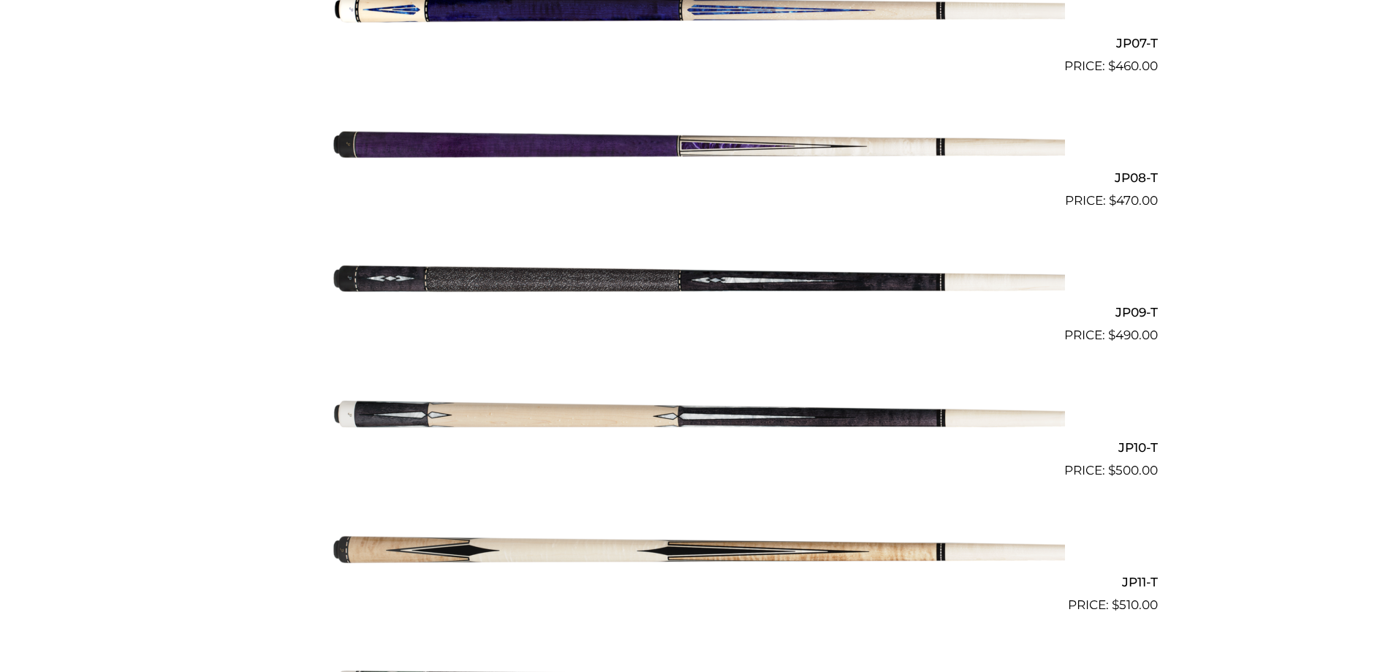
click at [856, 278] on img at bounding box center [696, 277] width 738 height 123
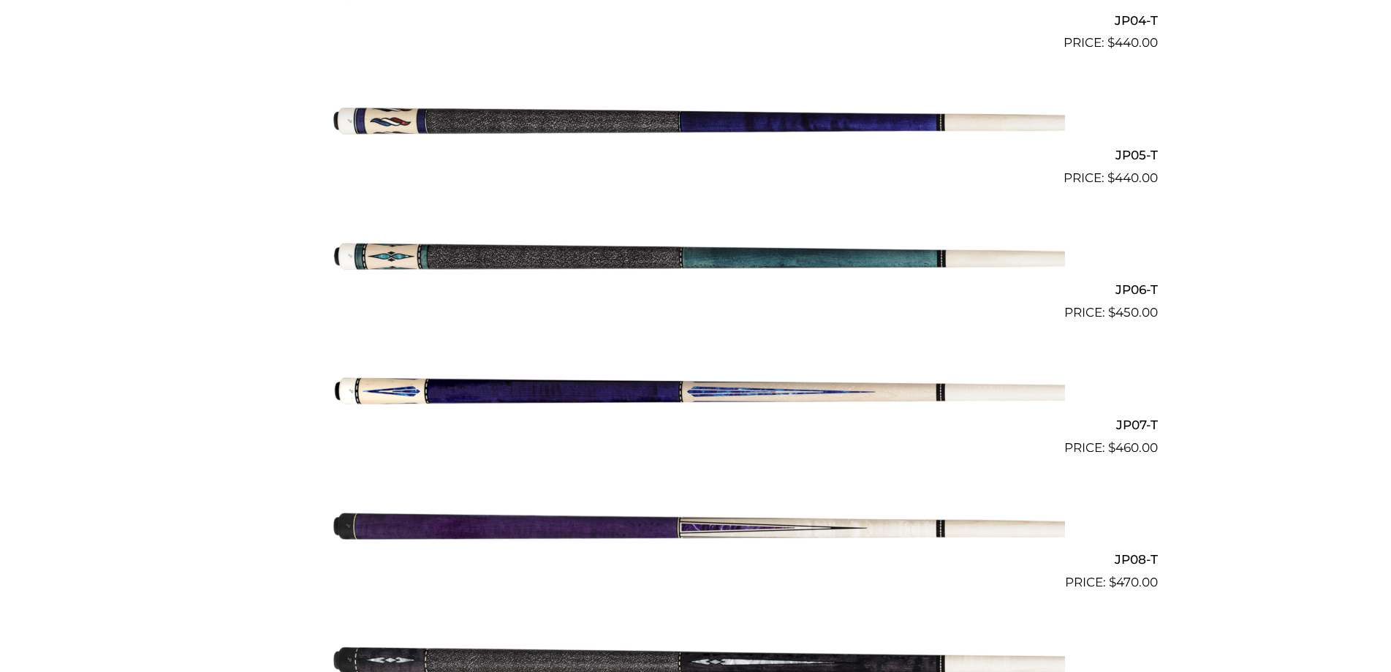
scroll to position [950, 0]
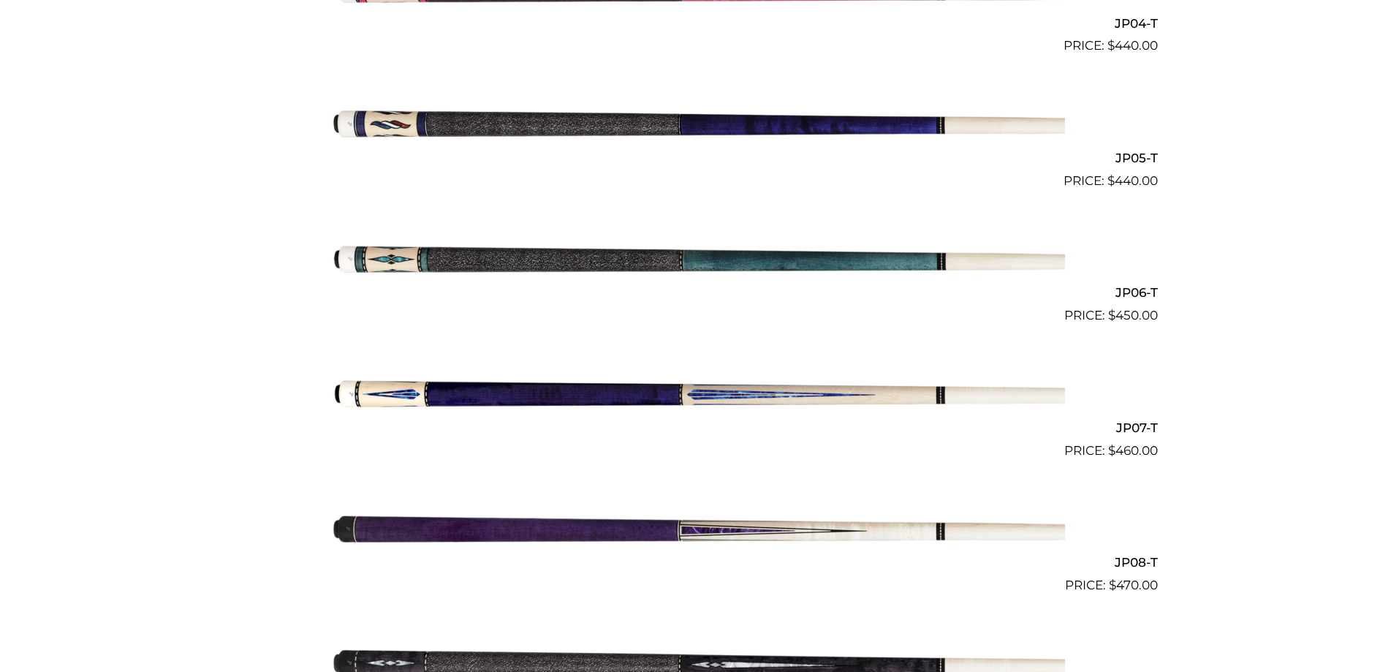
click at [752, 253] on img at bounding box center [696, 258] width 738 height 123
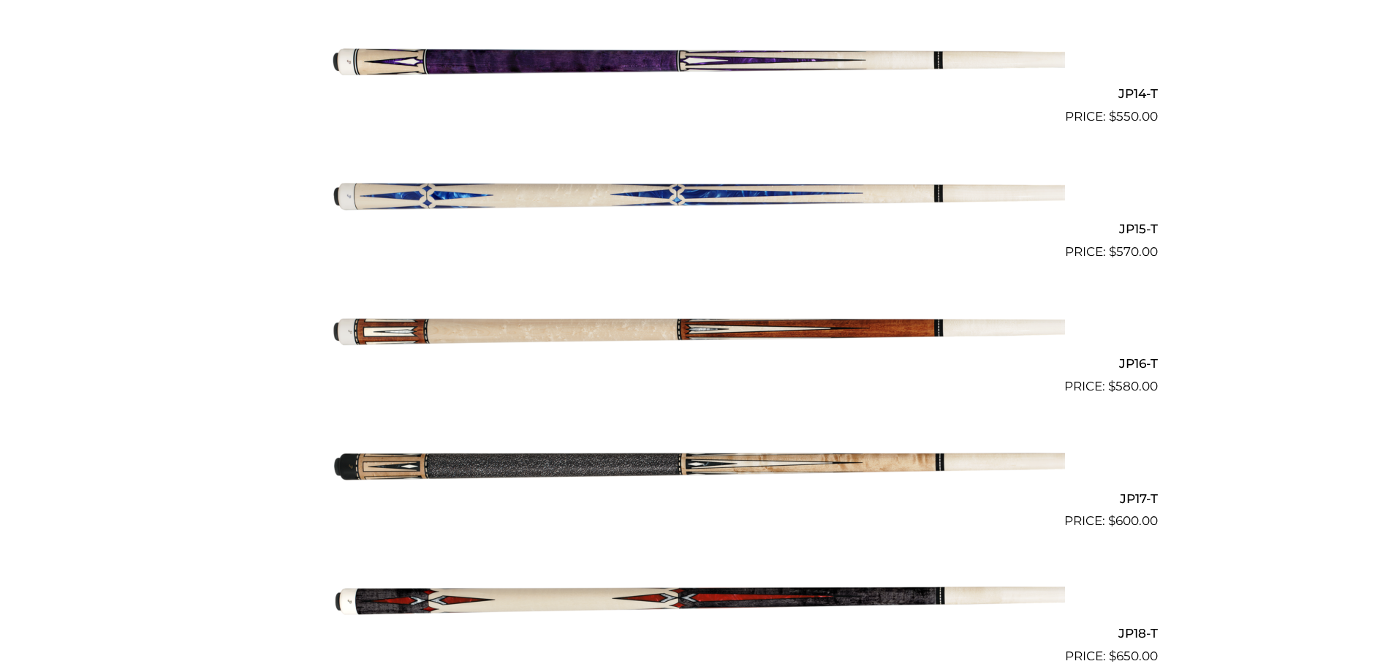
scroll to position [2231, 0]
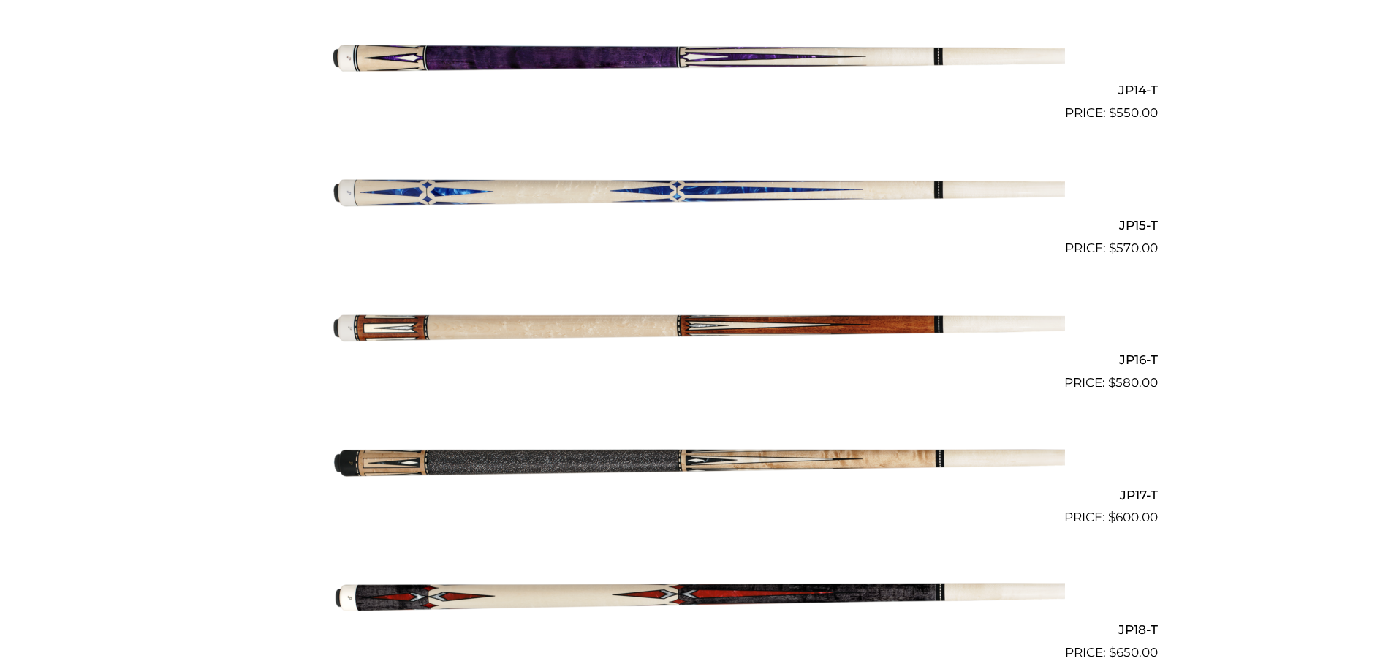
click at [577, 183] on img at bounding box center [696, 190] width 738 height 123
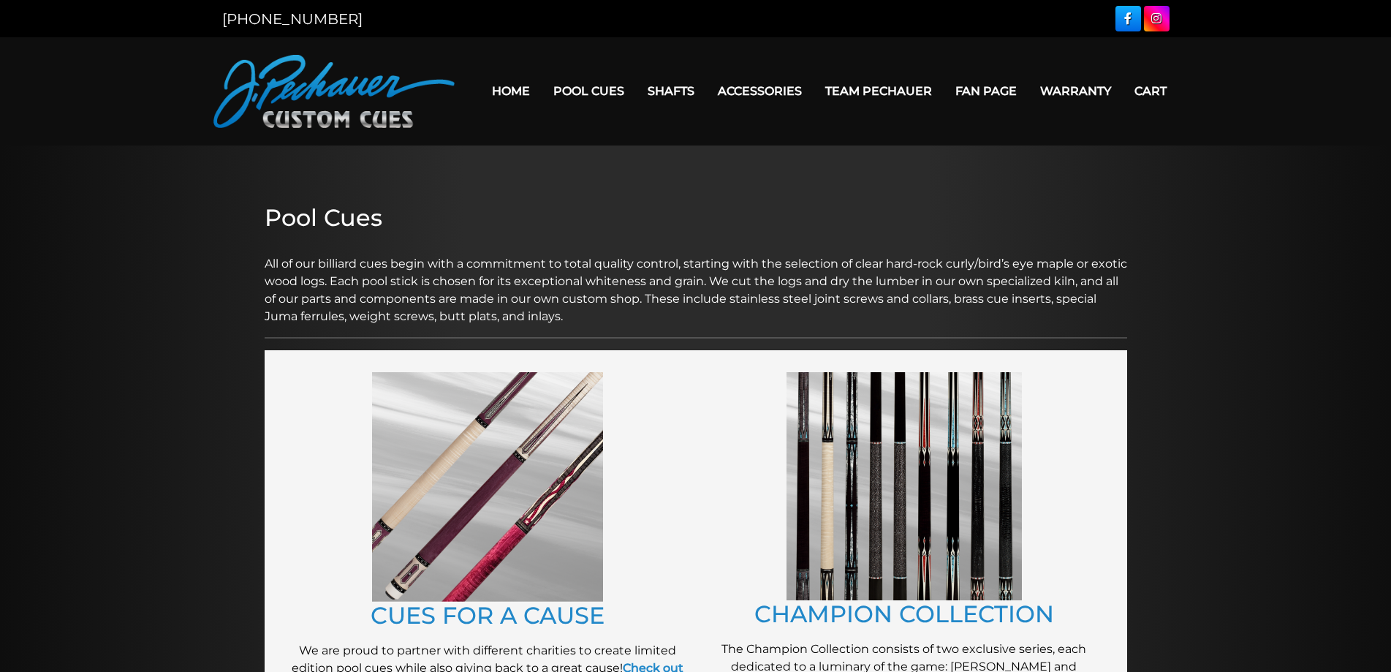
scroll to position [679, 0]
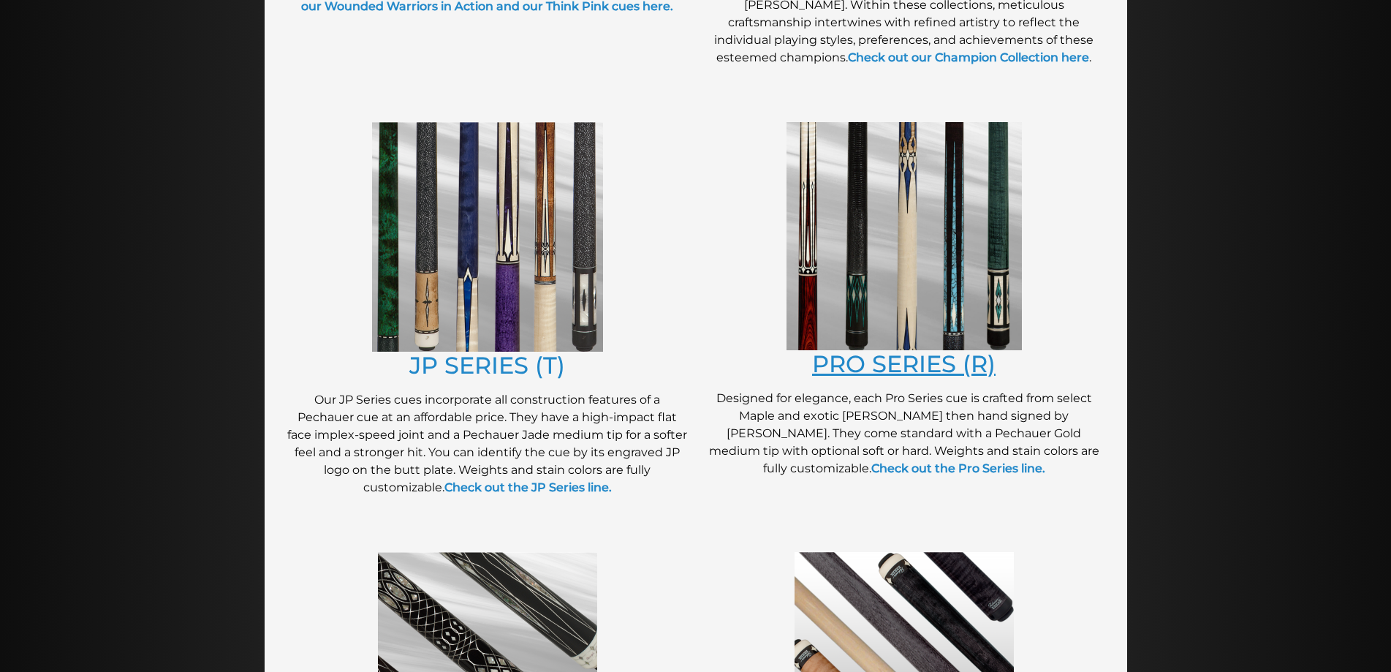
click at [893, 365] on link "PRO SERIES (R)" at bounding box center [903, 363] width 183 height 29
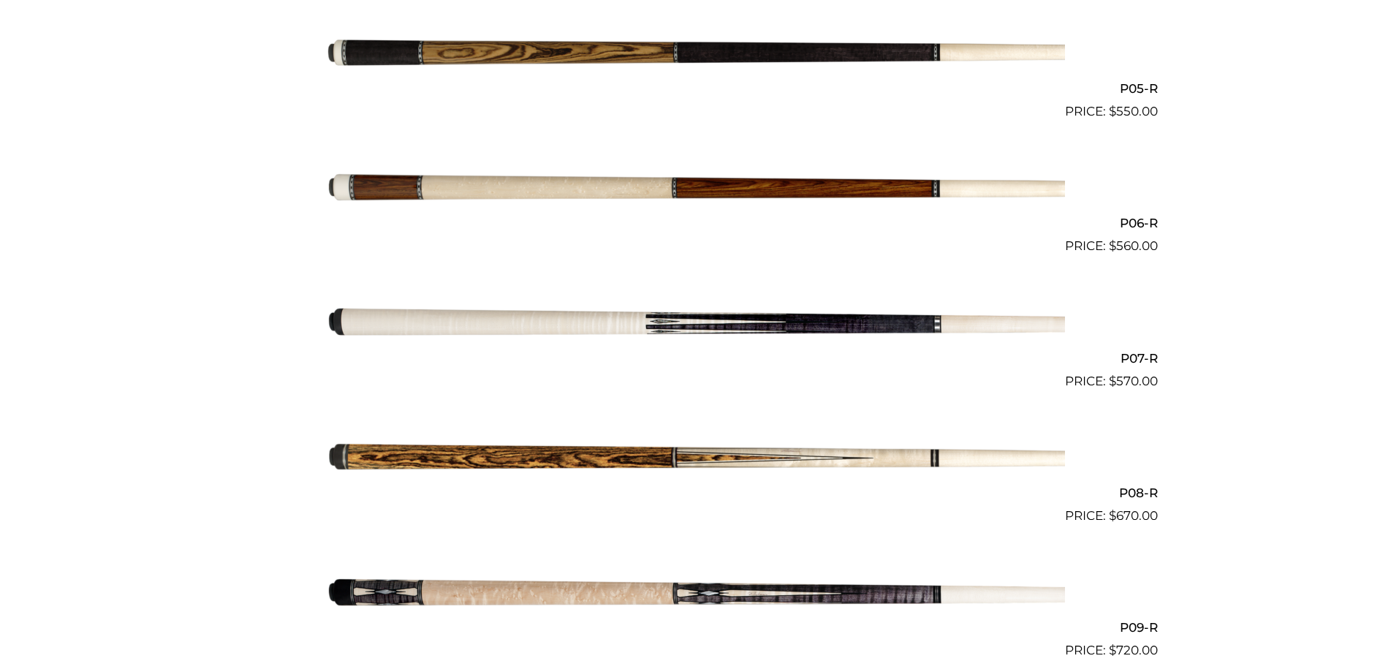
scroll to position [1023, 0]
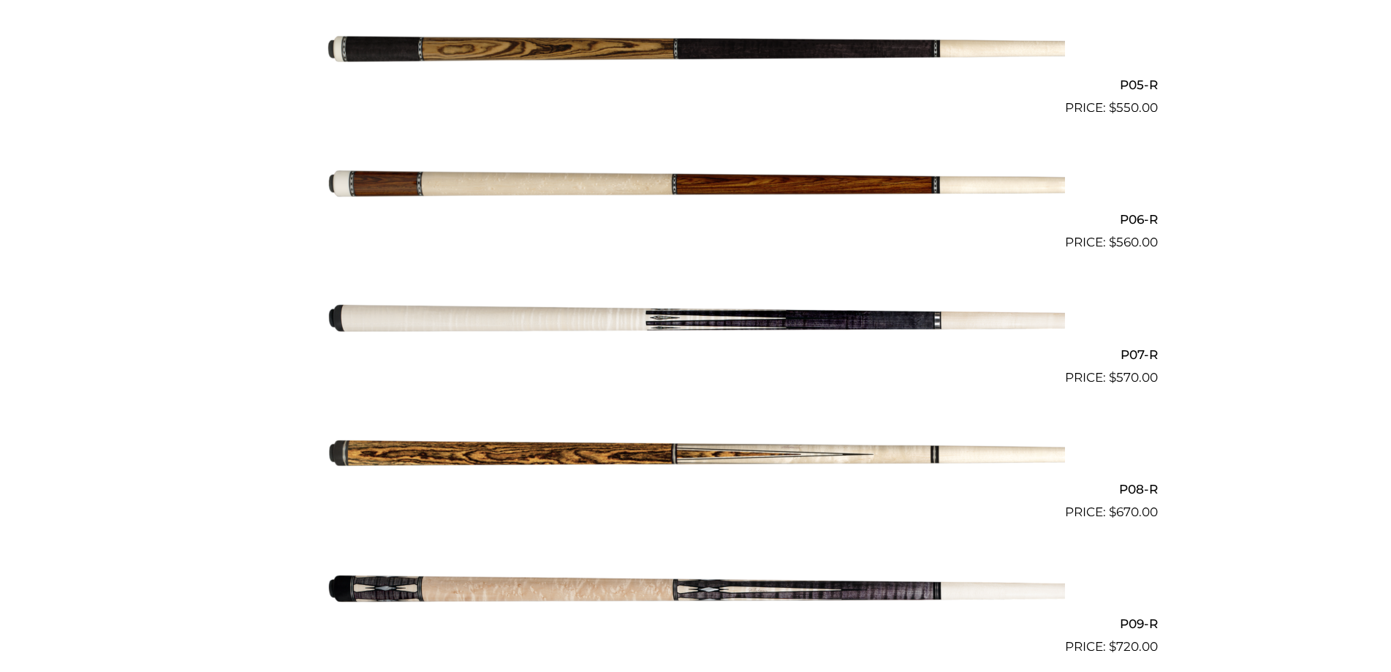
click at [724, 321] on img at bounding box center [696, 319] width 738 height 123
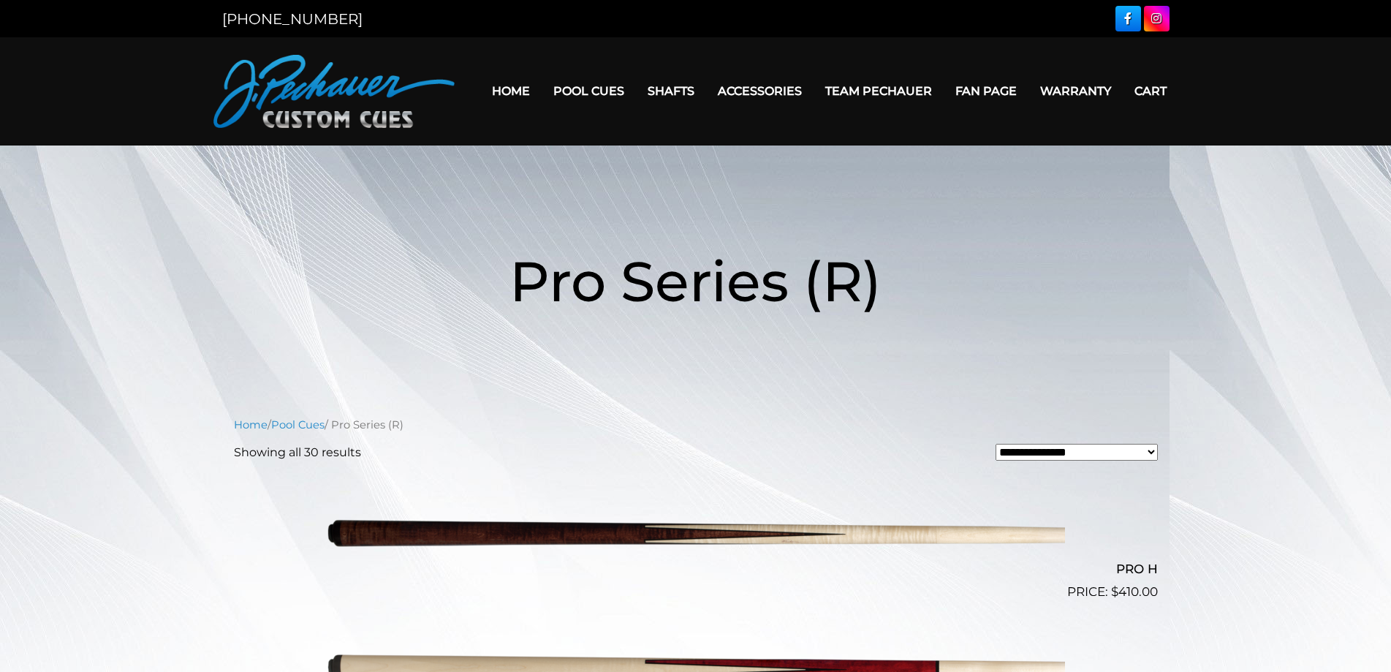
scroll to position [1023, 0]
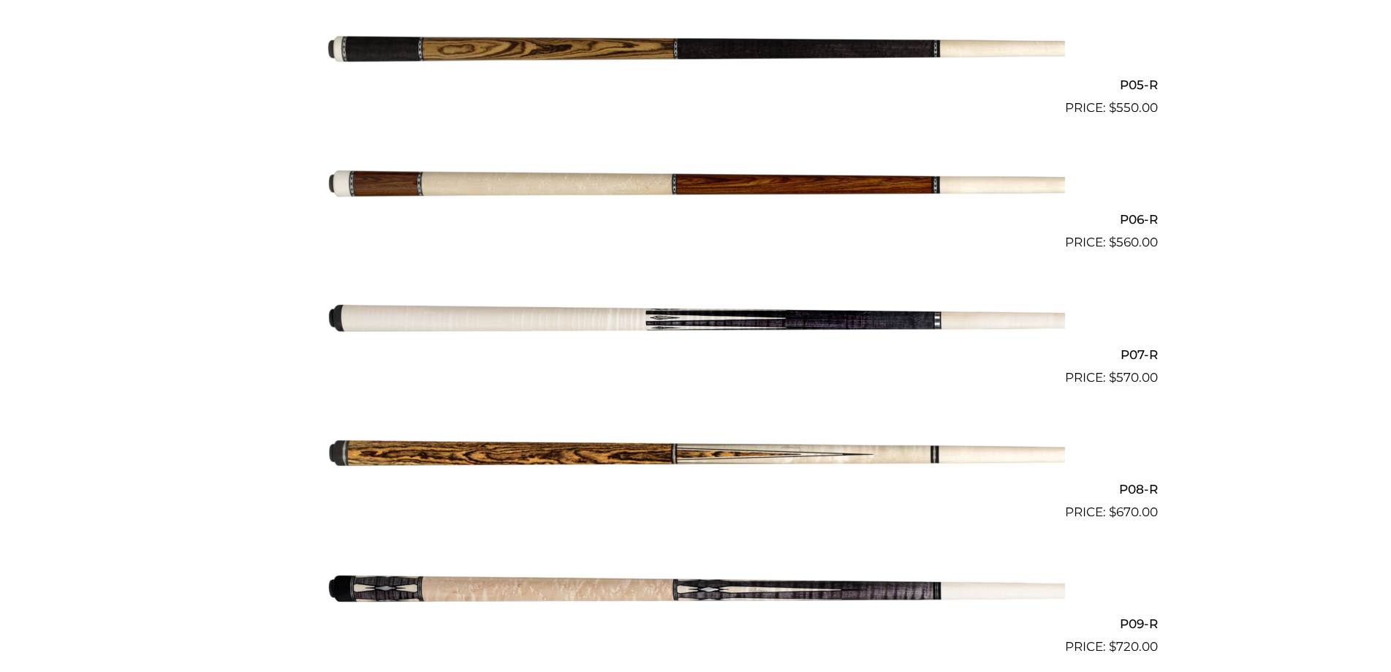
click at [671, 591] on img at bounding box center [696, 589] width 738 height 123
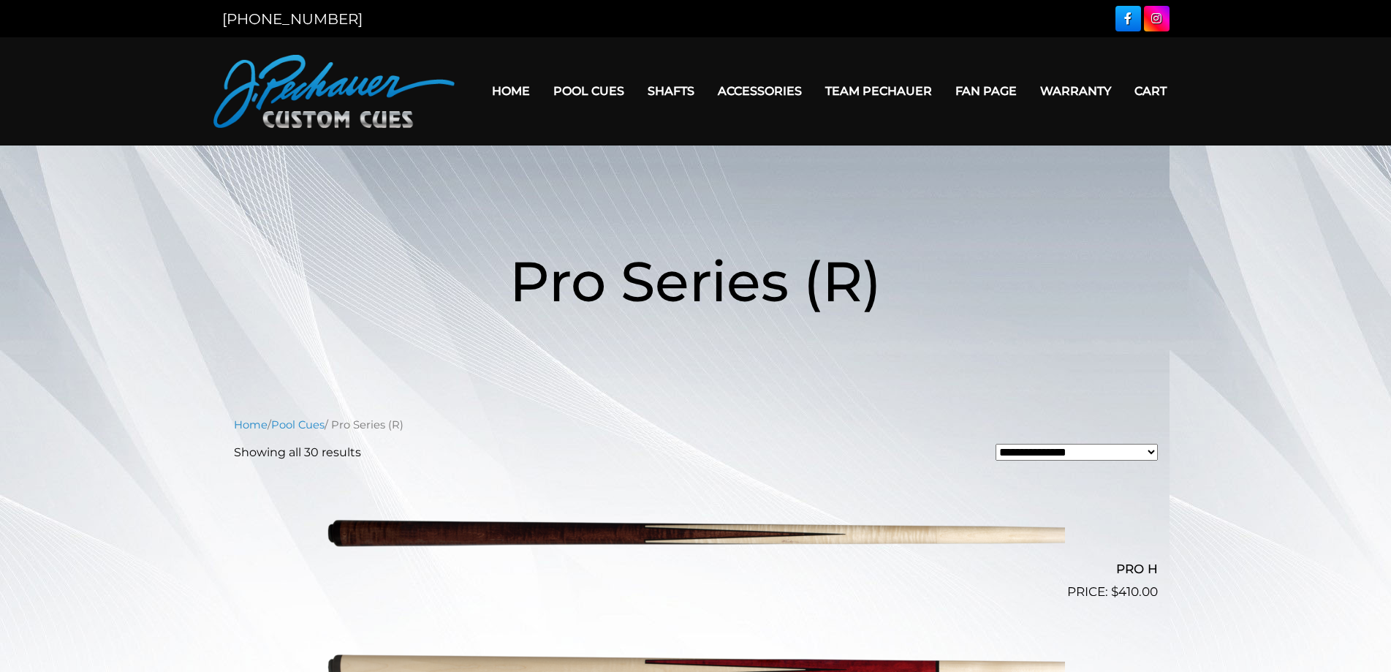
scroll to position [1023, 0]
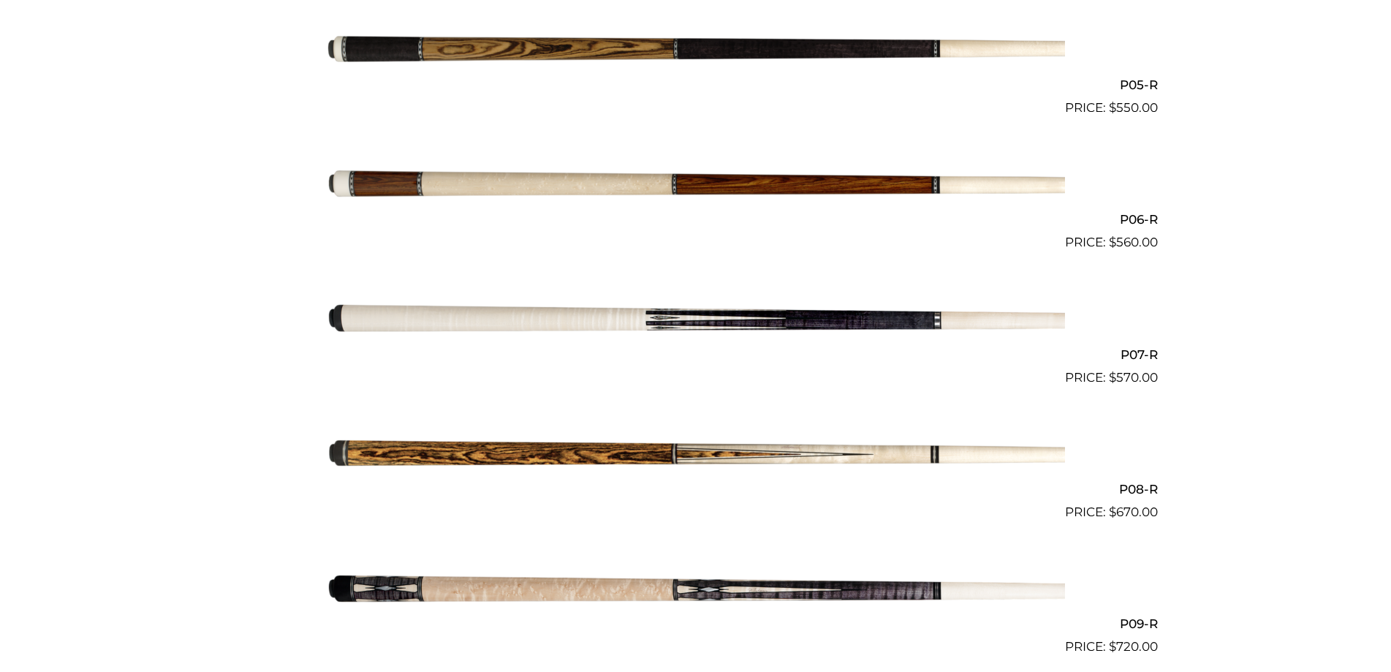
click at [687, 320] on img at bounding box center [696, 319] width 738 height 123
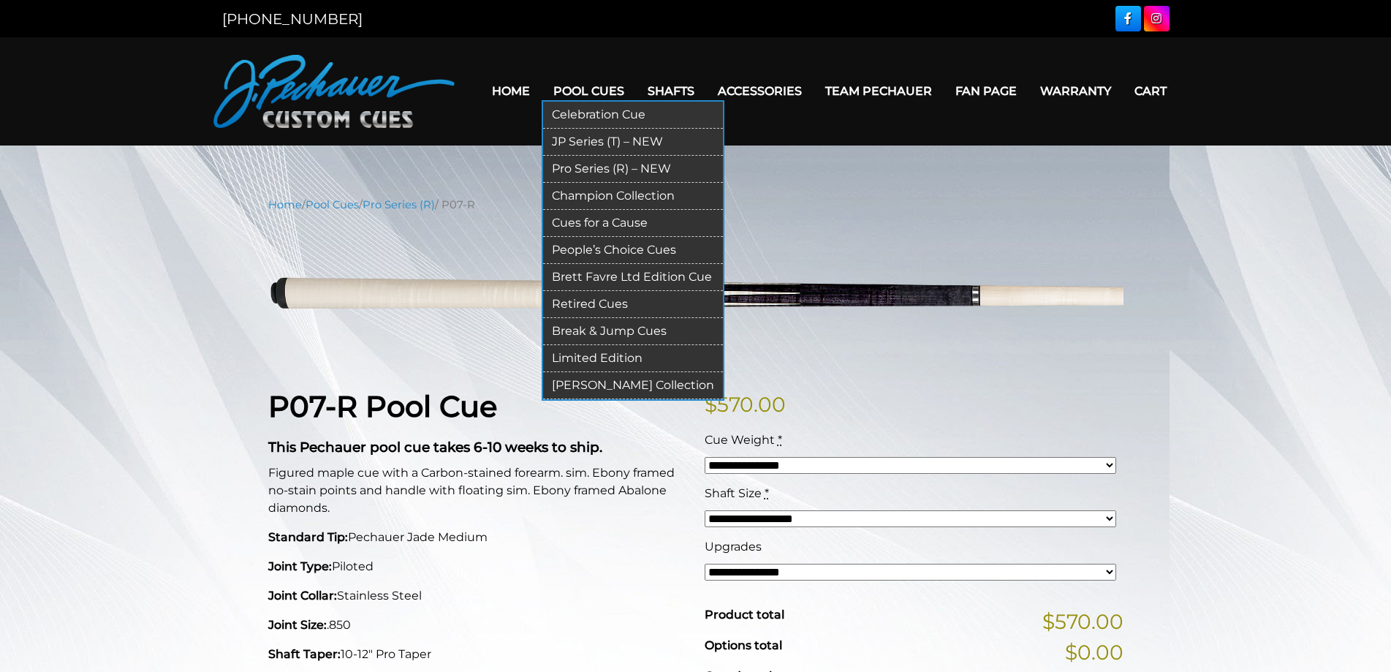
click at [585, 88] on link "Pool Cues" at bounding box center [589, 90] width 94 height 37
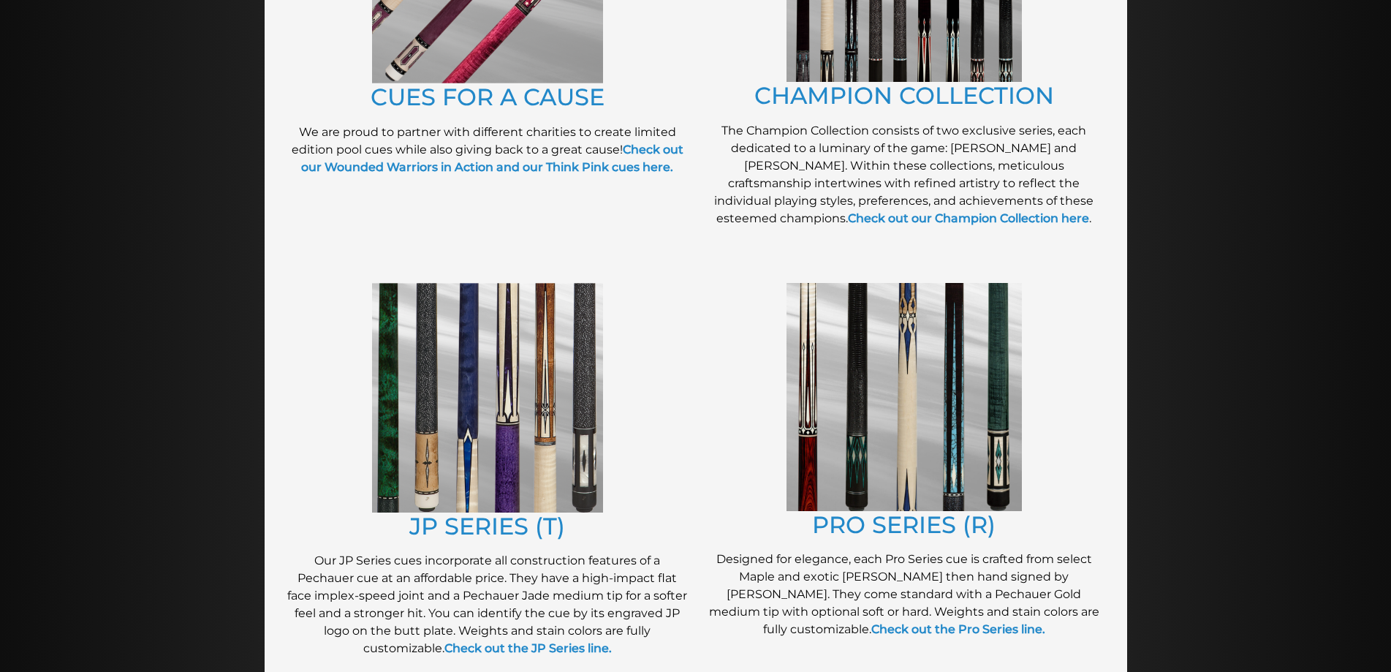
scroll to position [532, 0]
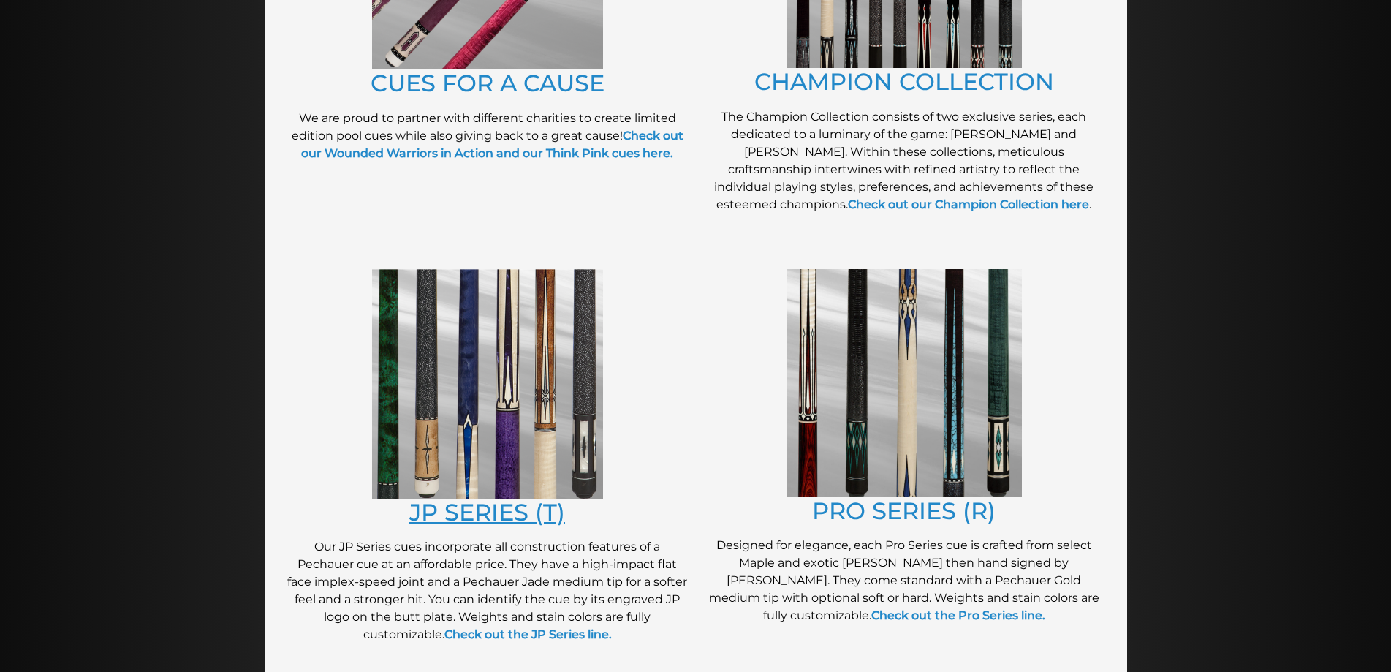
click at [488, 512] on link "JP SERIES (T)" at bounding box center [487, 512] width 156 height 29
click at [460, 509] on link "JP SERIES (T)" at bounding box center [487, 512] width 156 height 29
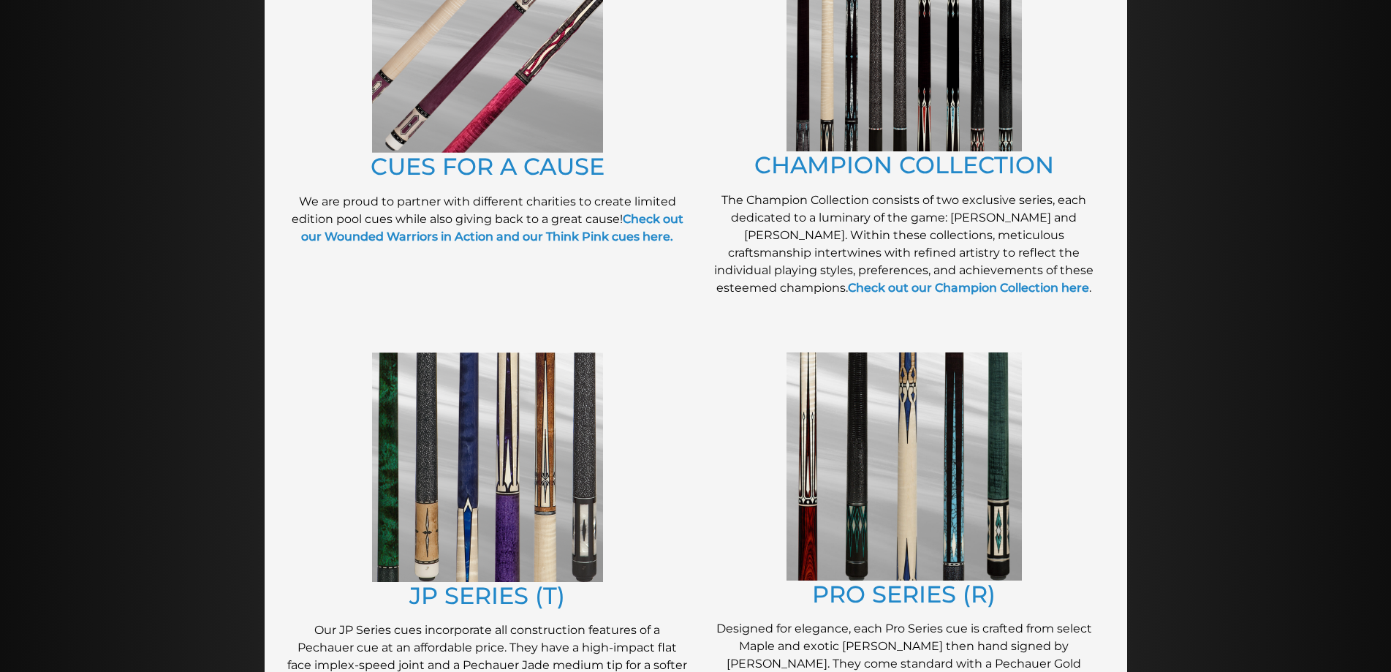
scroll to position [475, 0]
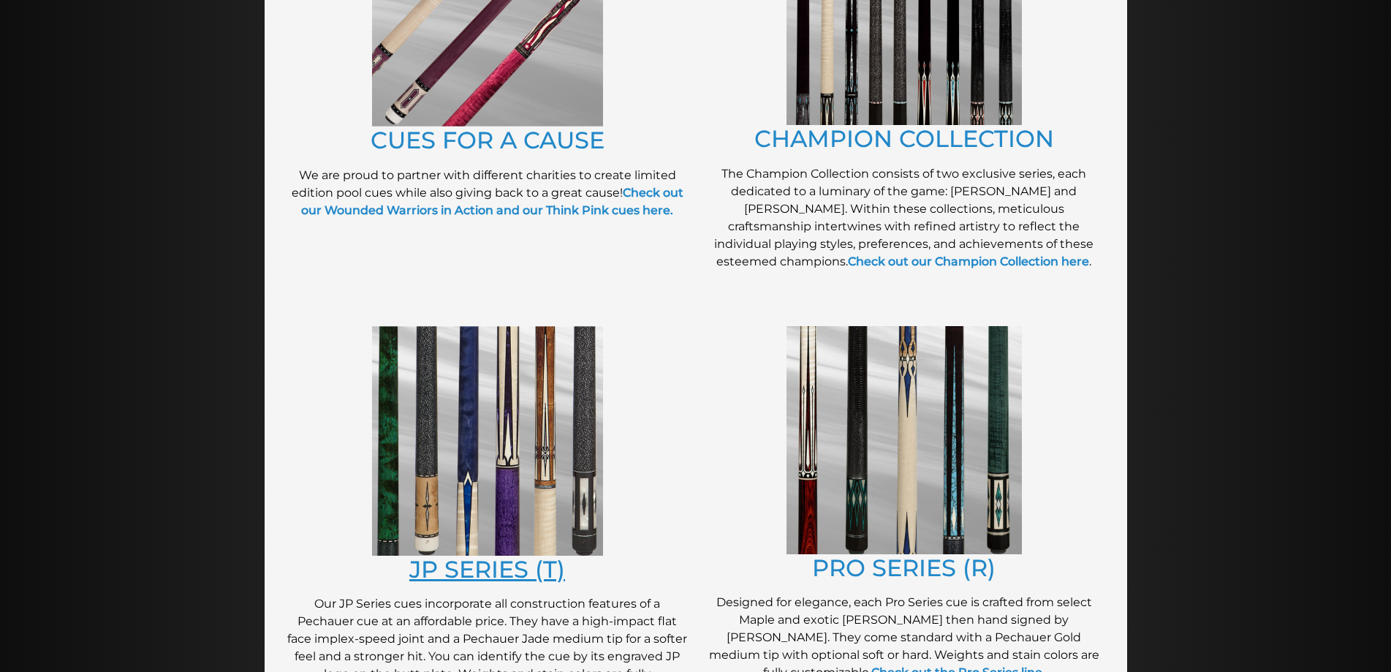
click at [472, 569] on link "JP SERIES (T)" at bounding box center [487, 569] width 156 height 29
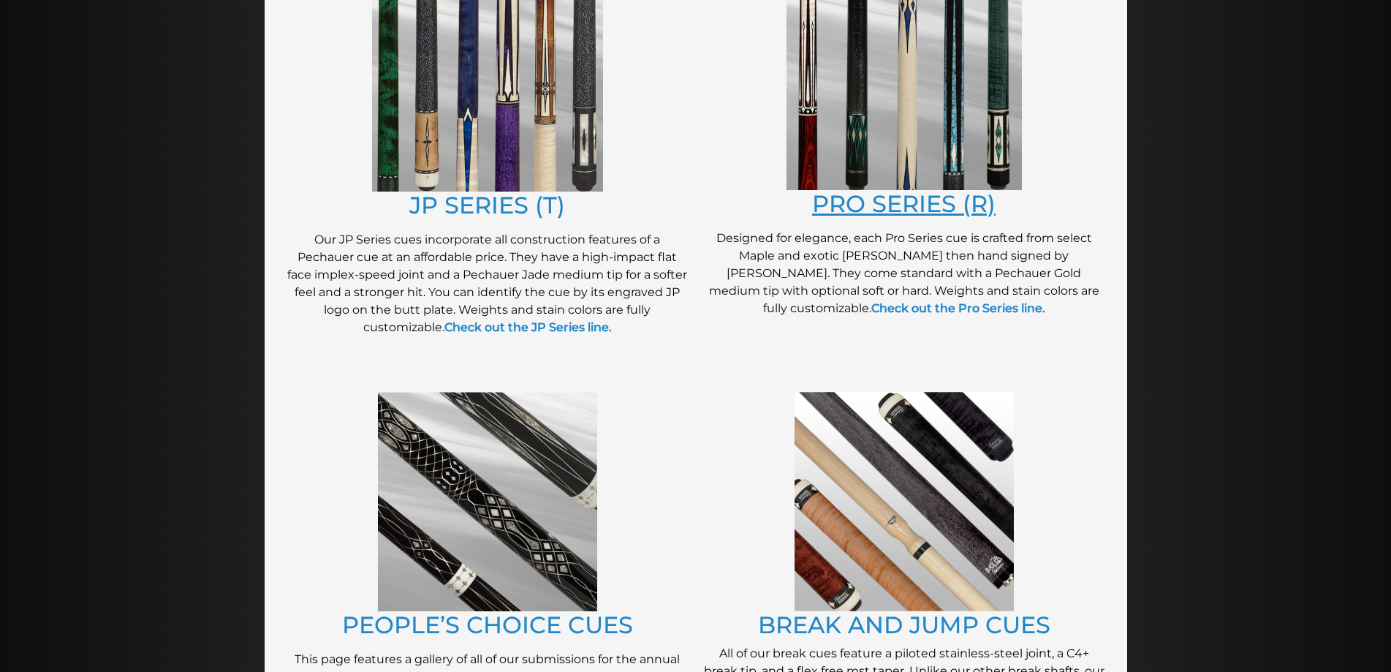
scroll to position [841, 0]
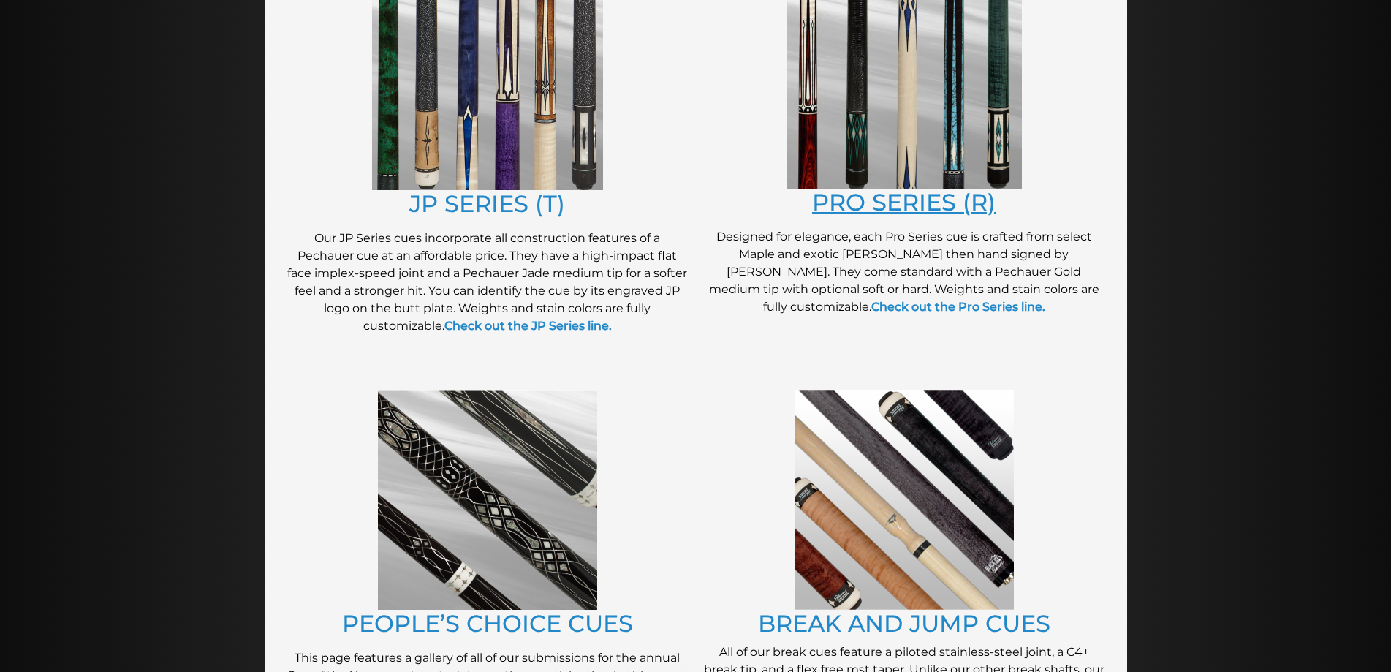
click at [906, 200] on link "PRO SERIES (R)" at bounding box center [903, 202] width 183 height 29
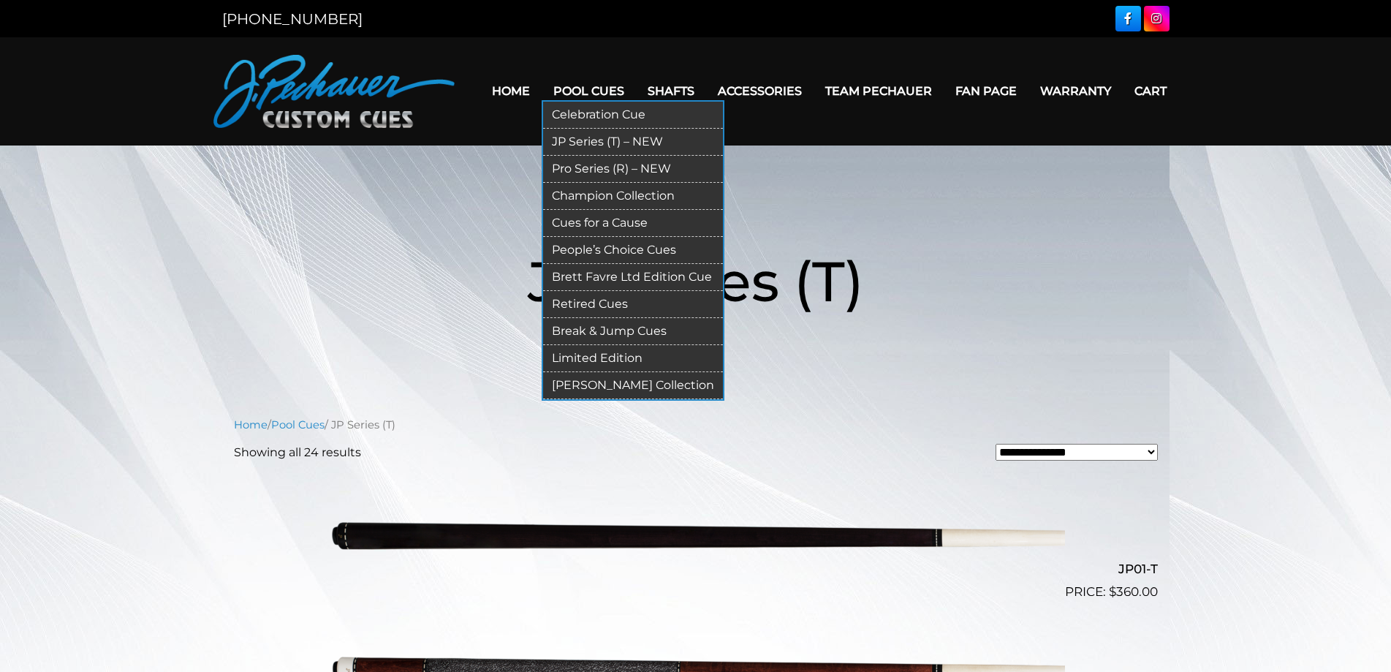
click at [592, 92] on link "Pool Cues" at bounding box center [589, 90] width 94 height 37
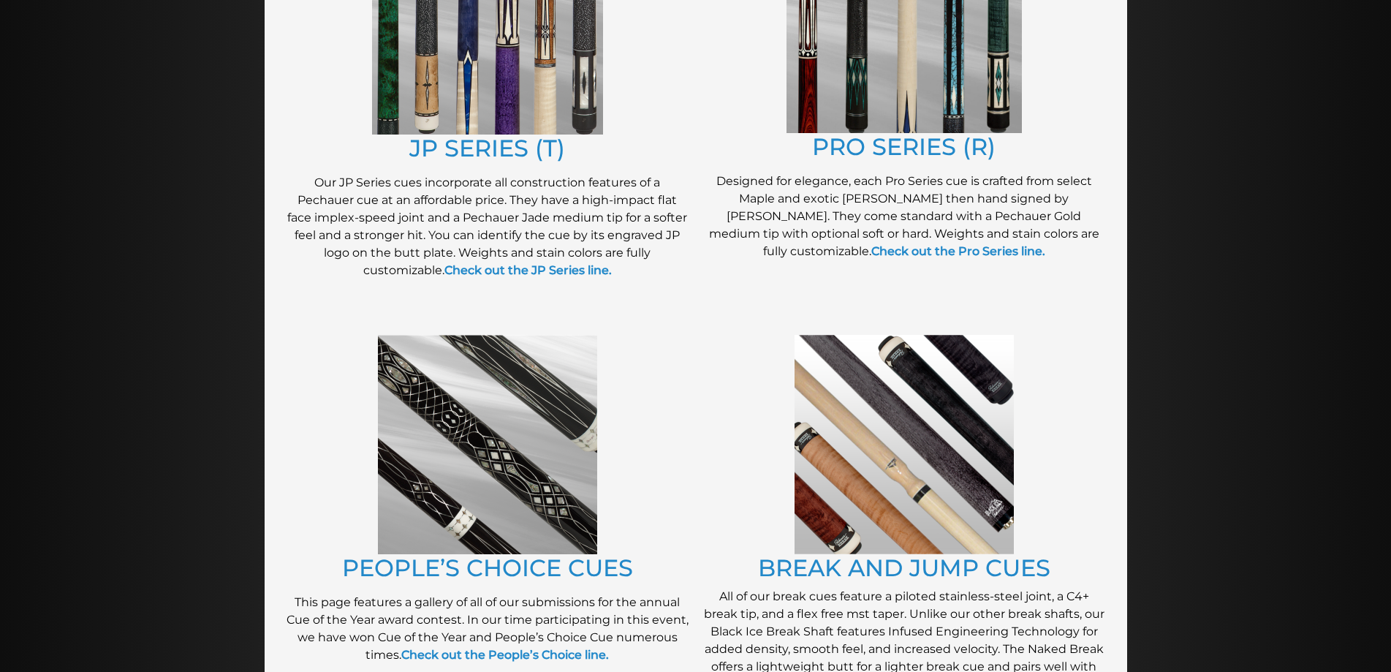
scroll to position [914, 0]
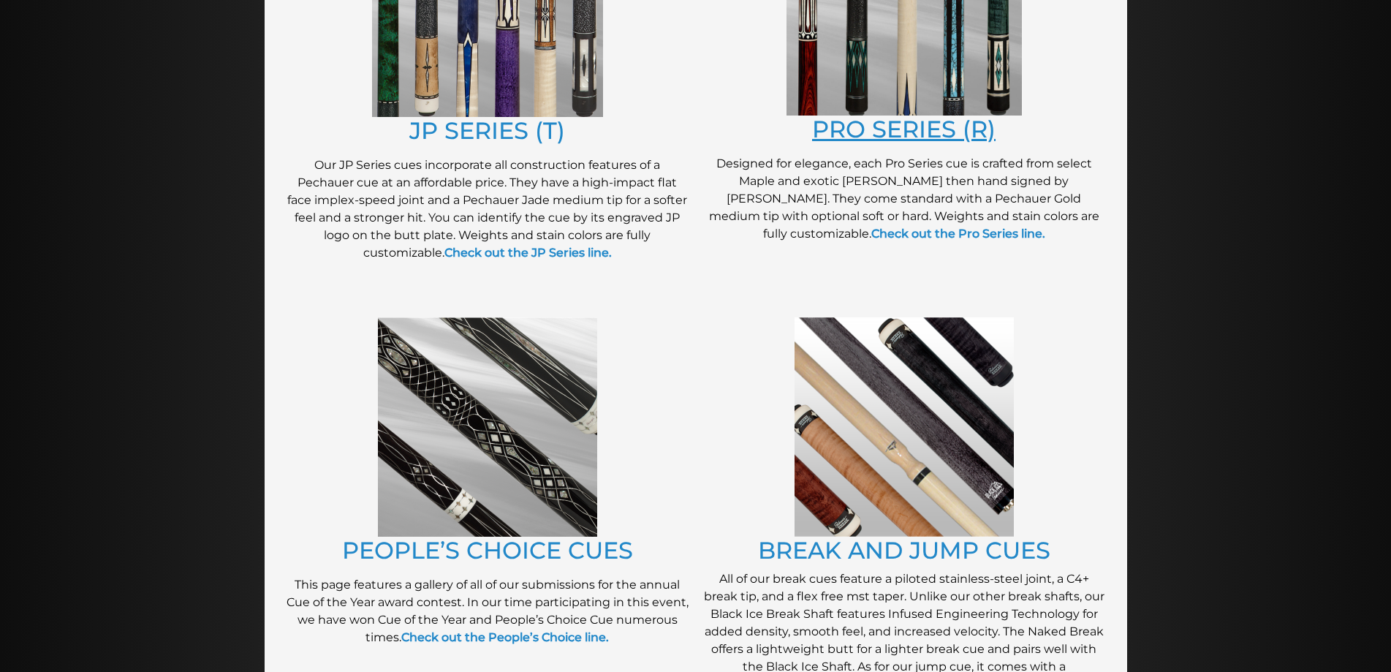
click at [928, 129] on link "PRO SERIES (R)" at bounding box center [903, 129] width 183 height 29
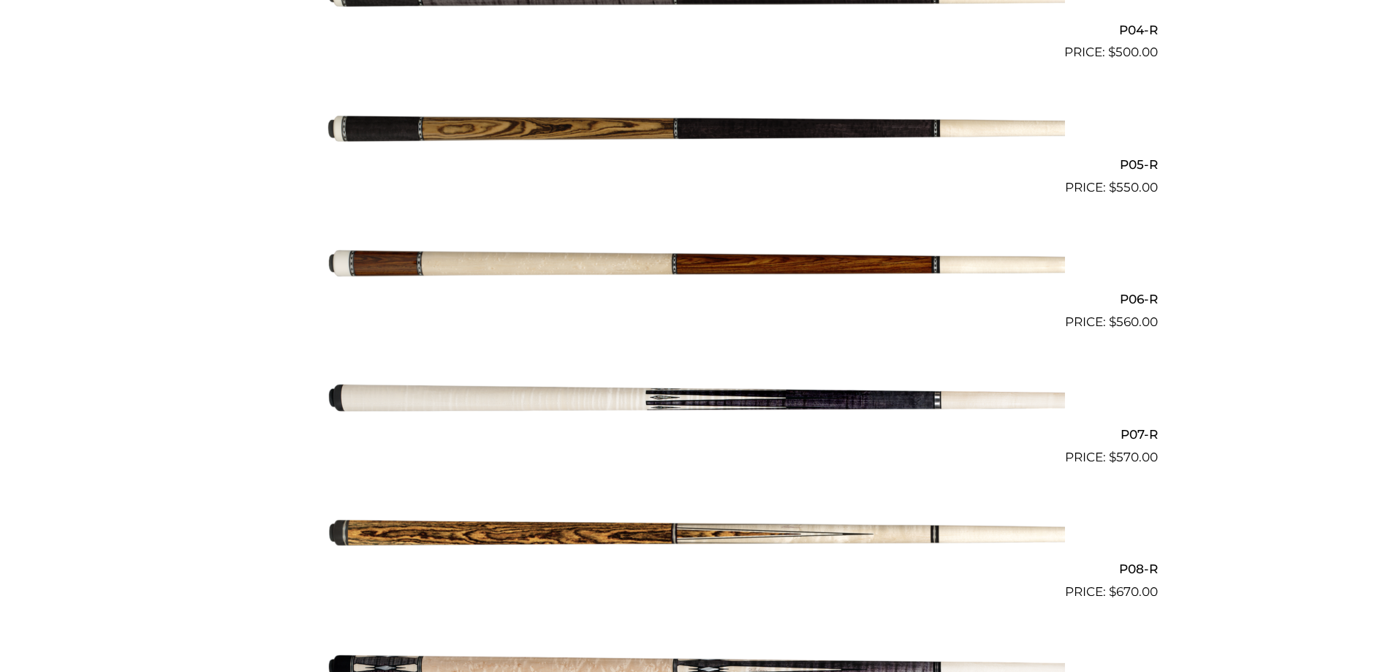
scroll to position [950, 0]
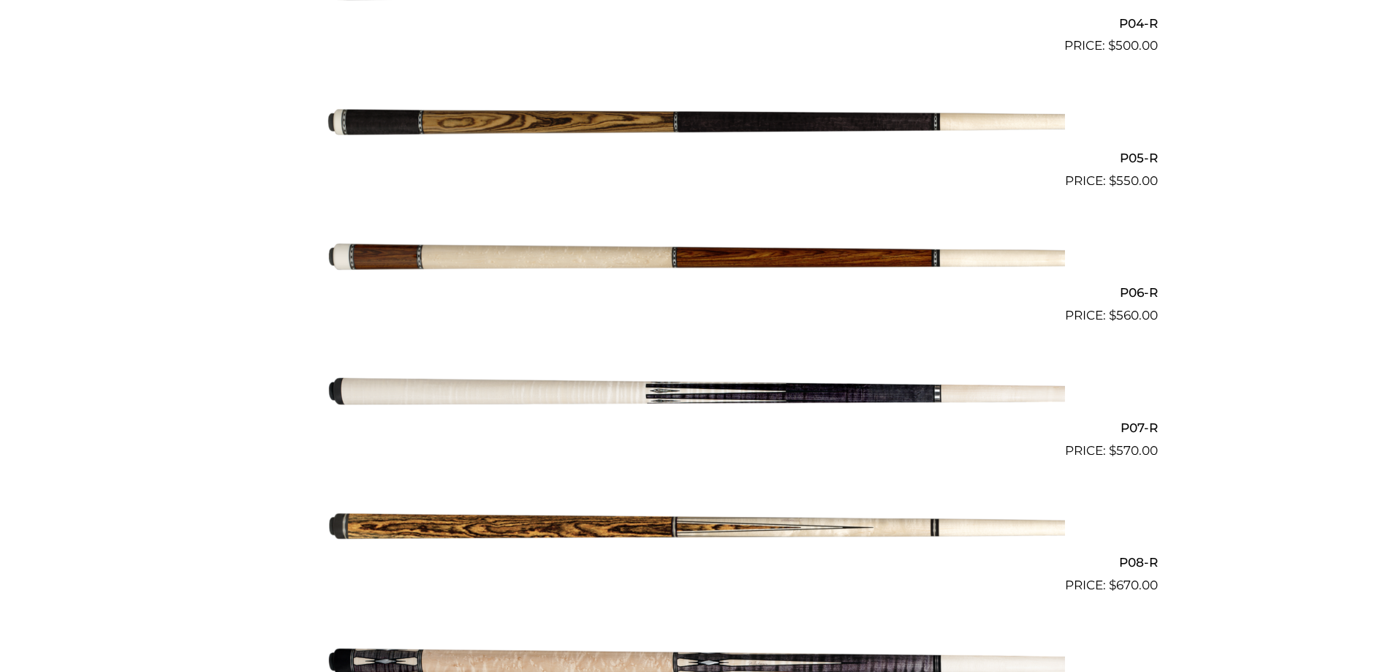
click at [729, 407] on img at bounding box center [696, 392] width 738 height 123
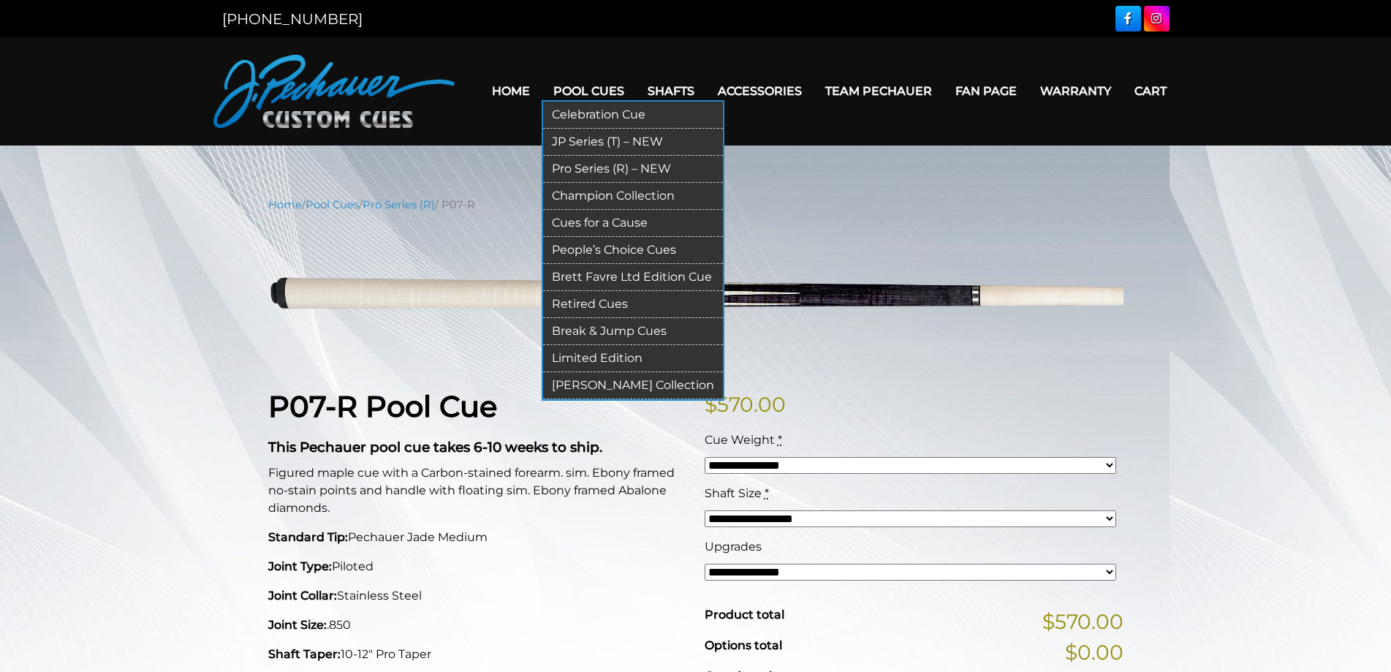
click at [584, 91] on link "Pool Cues" at bounding box center [589, 90] width 94 height 37
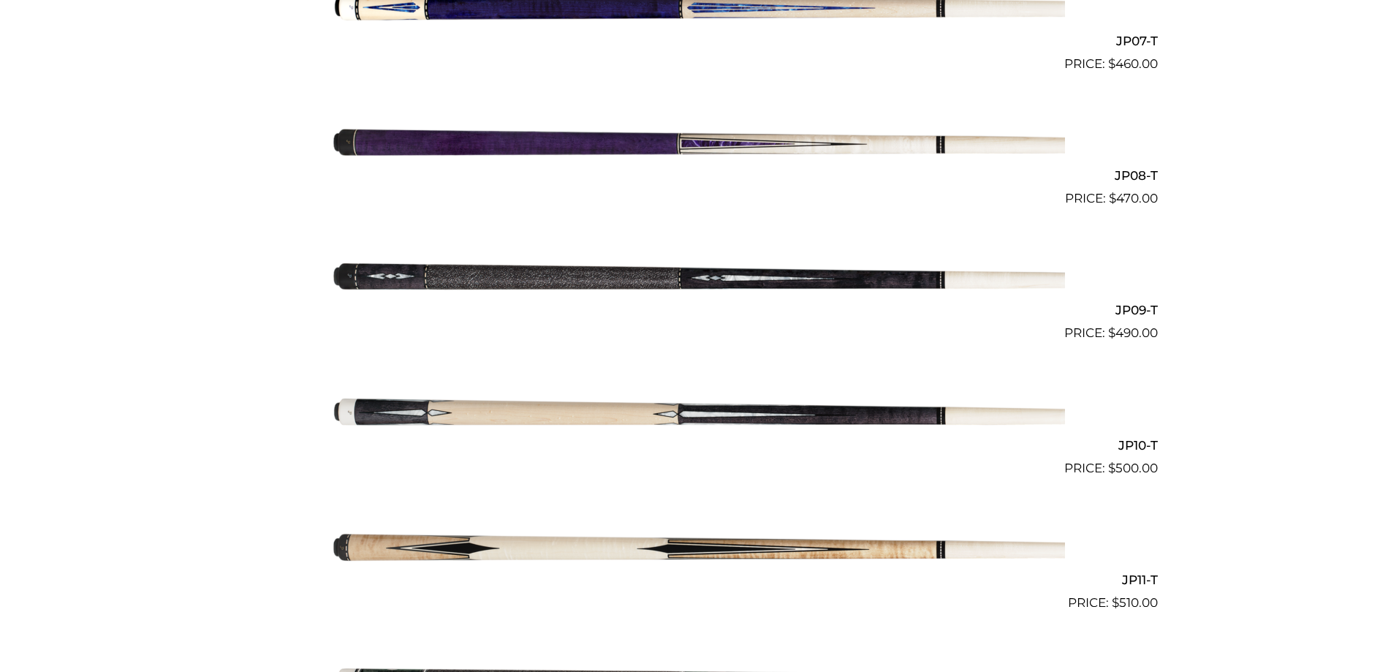
scroll to position [1338, 0]
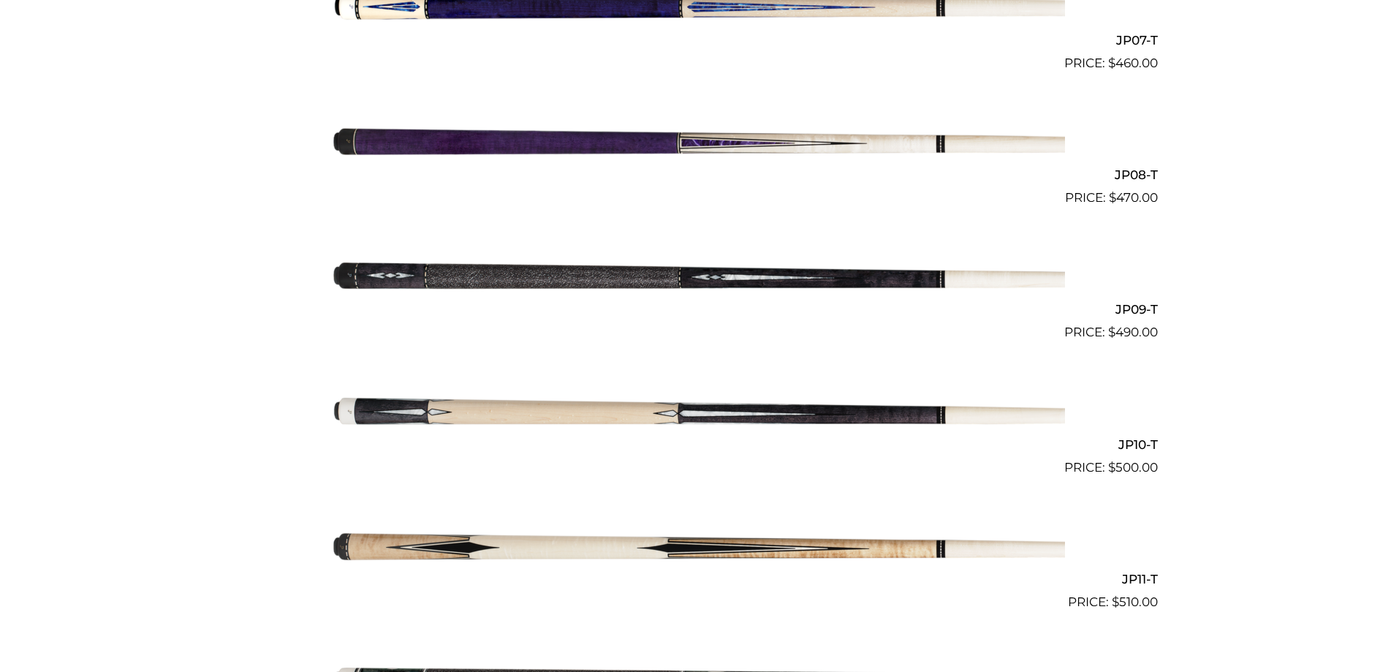
click at [732, 270] on img at bounding box center [696, 274] width 738 height 123
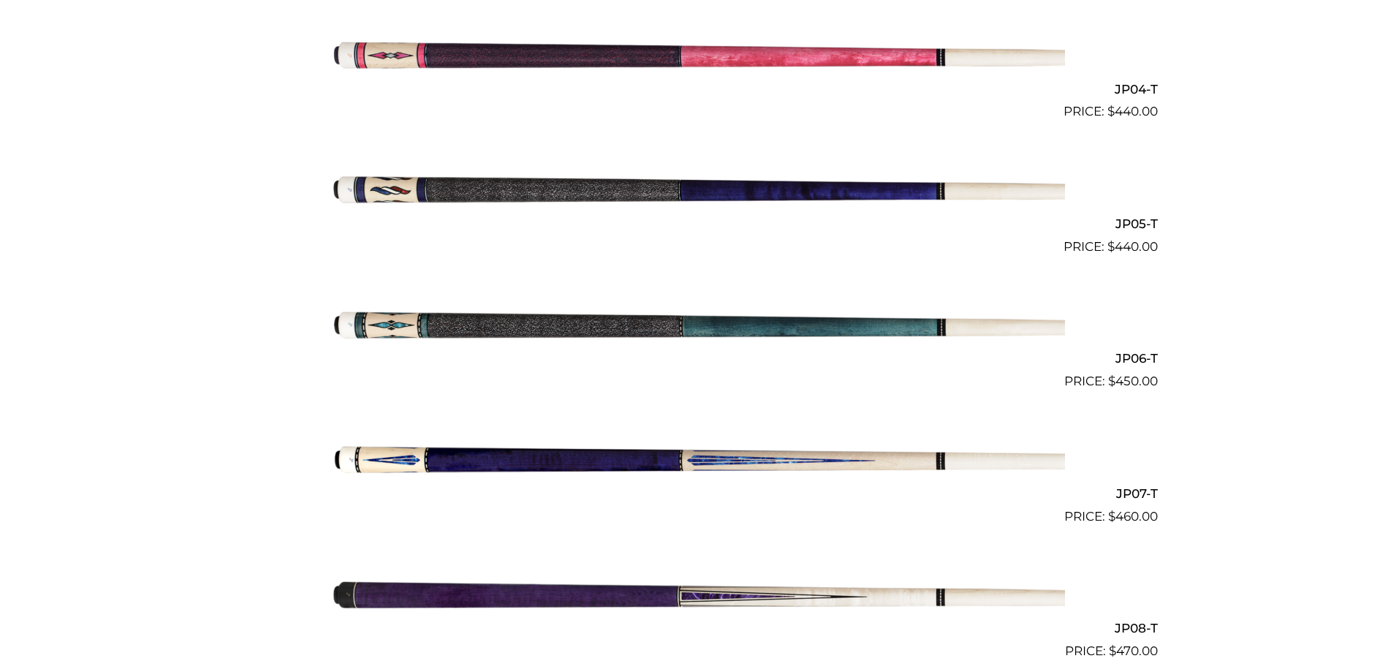
scroll to position [882, 0]
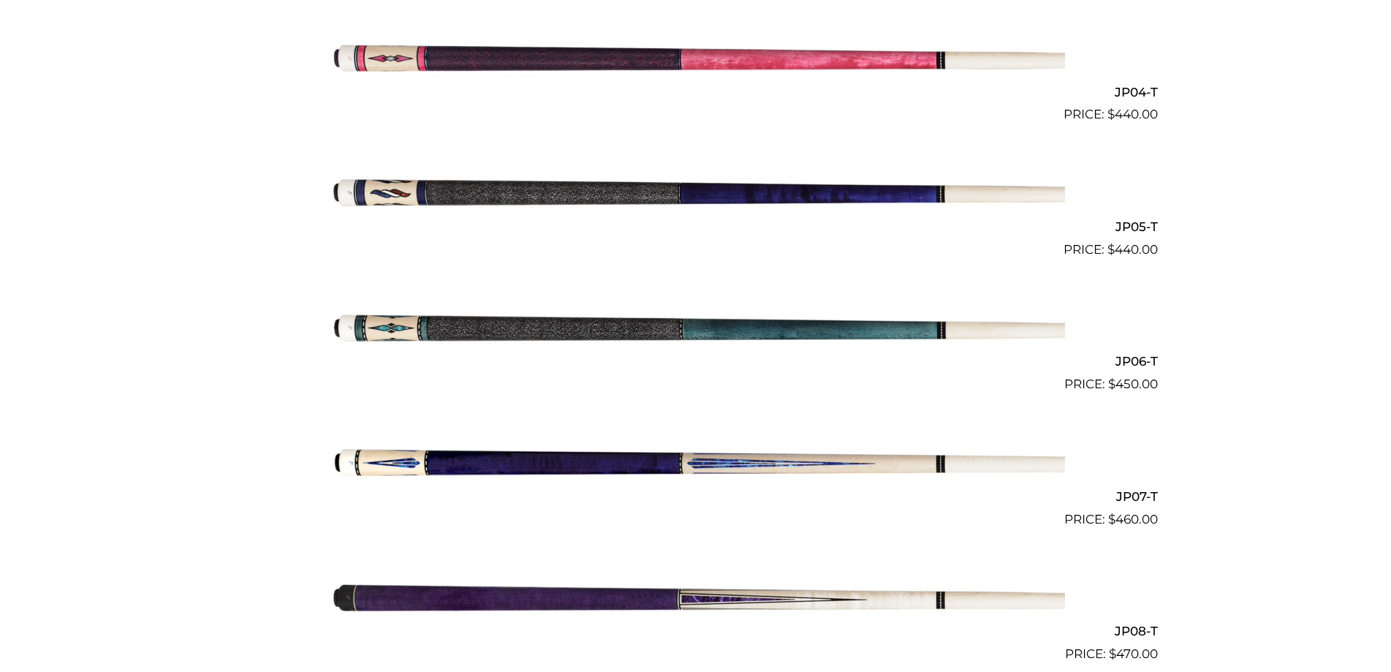
click at [868, 335] on img at bounding box center [696, 326] width 738 height 123
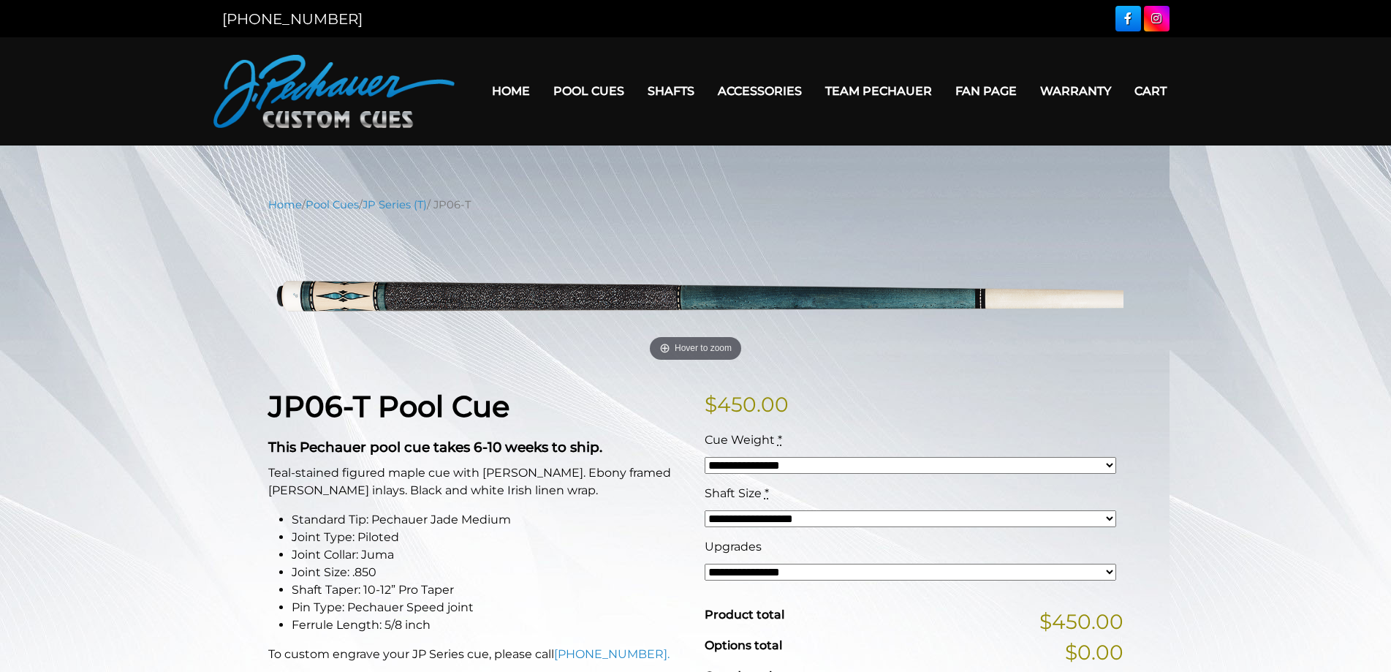
click at [1108, 522] on select "**********" at bounding box center [911, 518] width 412 height 17
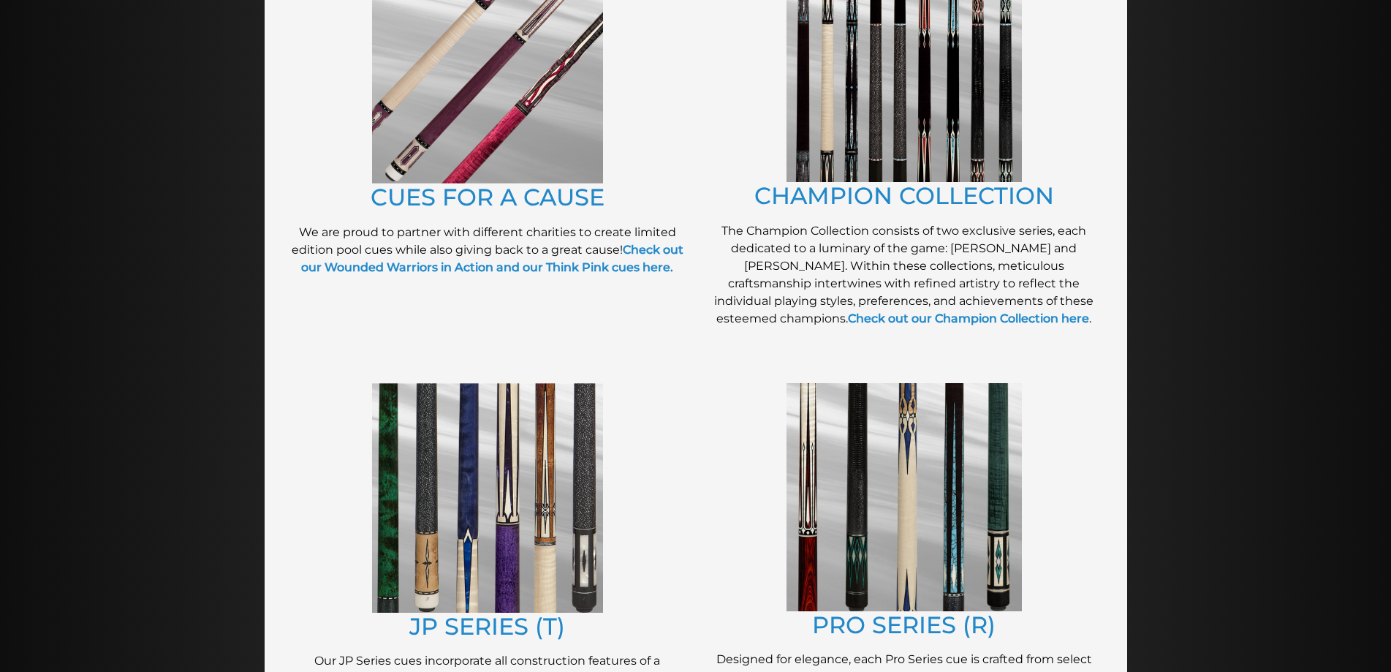
scroll to position [422, 0]
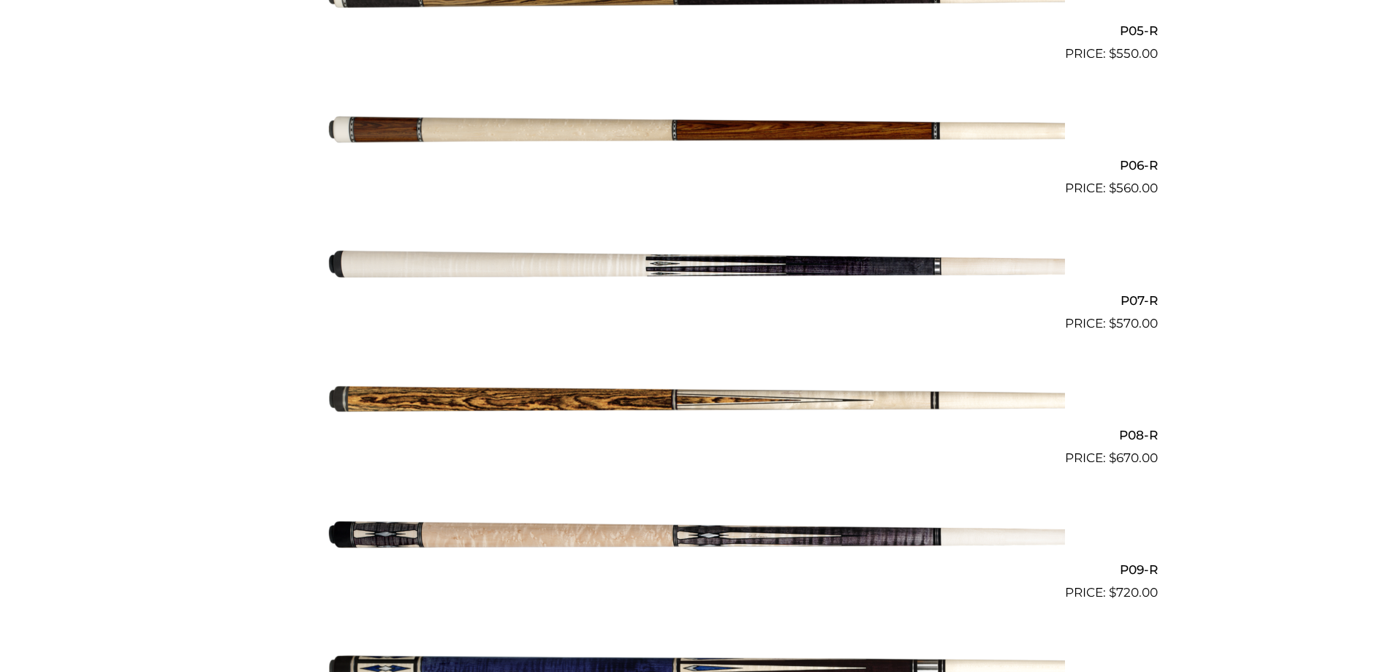
scroll to position [1081, 0]
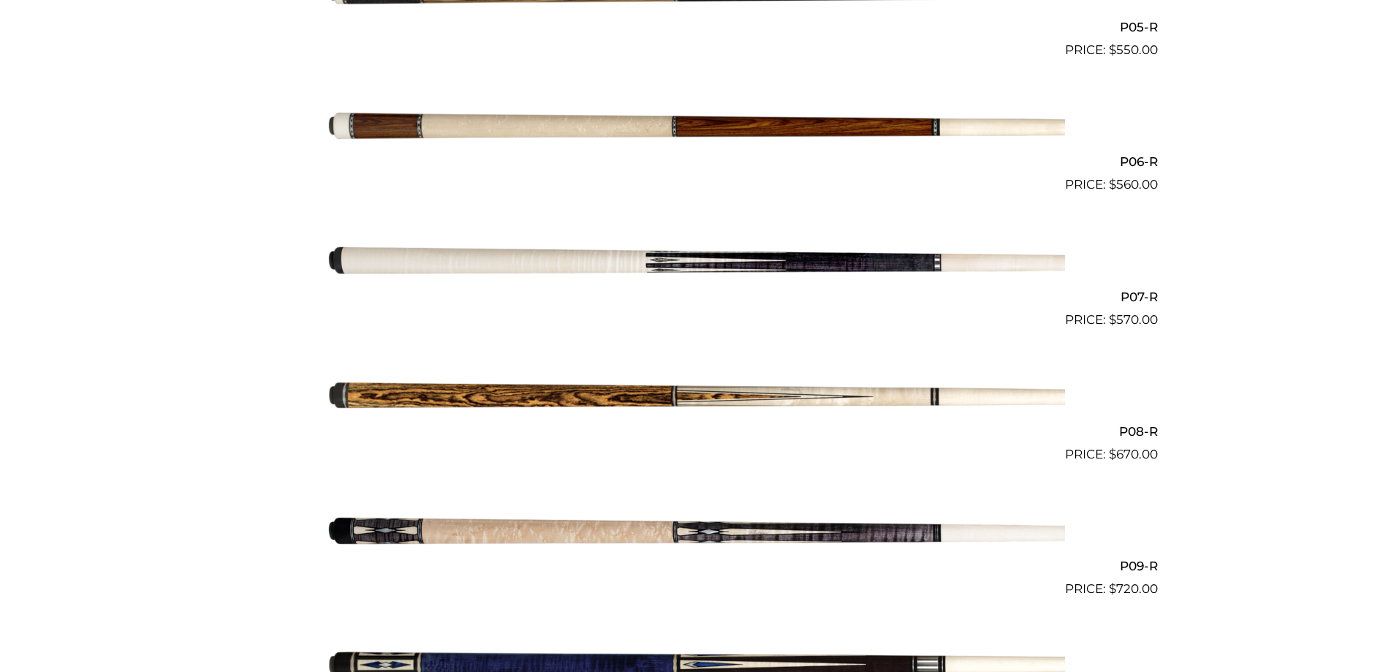
click at [677, 259] on img at bounding box center [696, 261] width 738 height 123
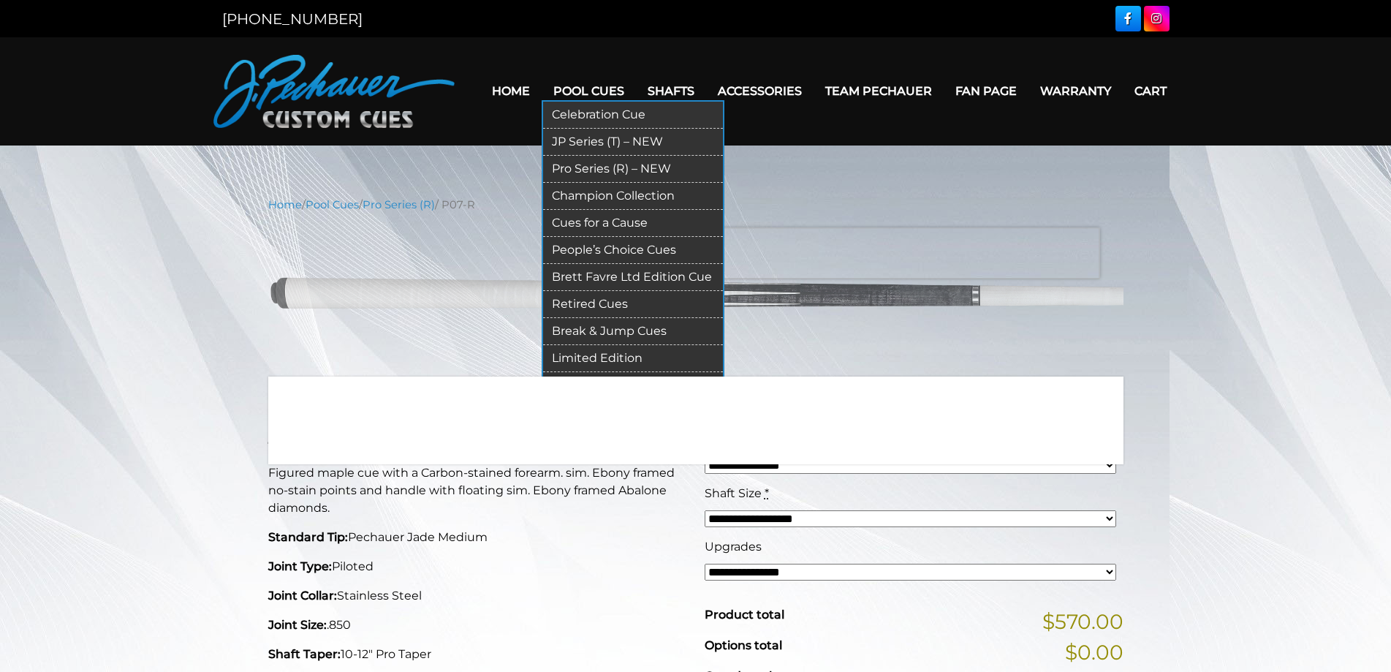
click at [580, 140] on link "JP Series (T) – NEW" at bounding box center [633, 142] width 180 height 27
